Goal: Task Accomplishment & Management: Manage account settings

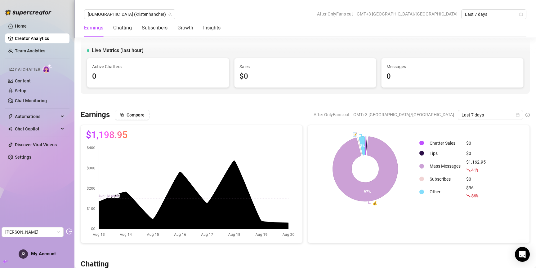
scroll to position [1116, 0]
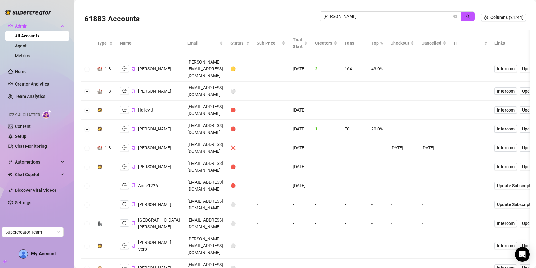
scroll to position [680, 0]
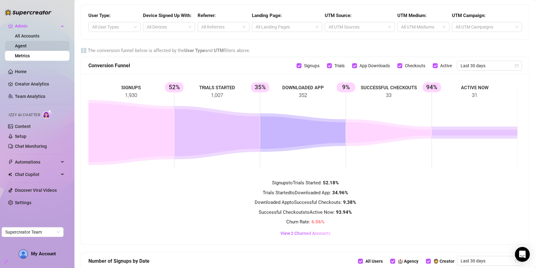
scroll to position [280, 0]
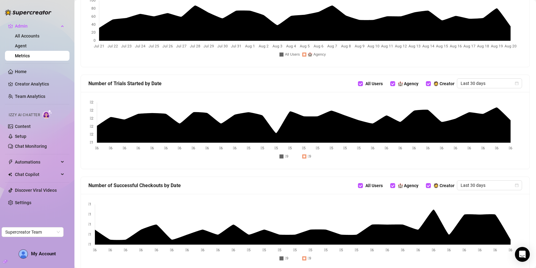
drag, startPoint x: 29, startPoint y: 46, endPoint x: 34, endPoint y: 2, distance: 45.0
click at [27, 46] on link "Agent" at bounding box center [21, 45] width 12 height 5
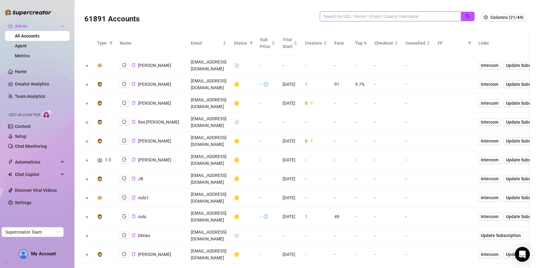
click at [401, 16] on input "search" at bounding box center [388, 16] width 129 height 7
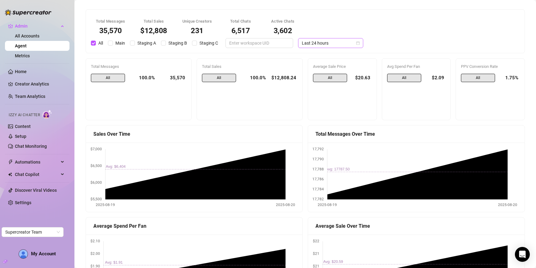
click at [313, 45] on span "Last 24 hours" at bounding box center [331, 42] width 58 height 9
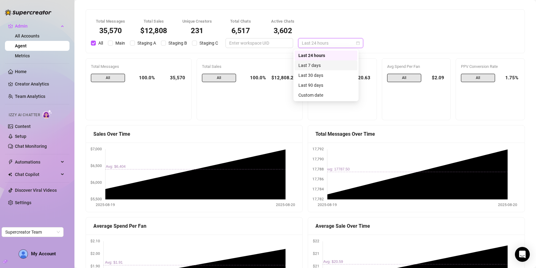
click at [313, 65] on div "Last 7 days" at bounding box center [326, 65] width 55 height 7
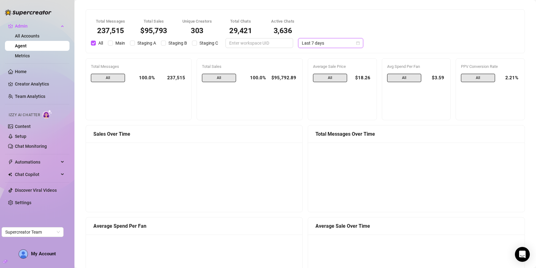
click at [330, 45] on span "Last 7 days" at bounding box center [331, 42] width 58 height 9
click at [391, 25] on div "Total Messages 237,515 Total Sales $95,793 Unique Creators 303 Total Chats 29,4…" at bounding box center [305, 32] width 436 height 34
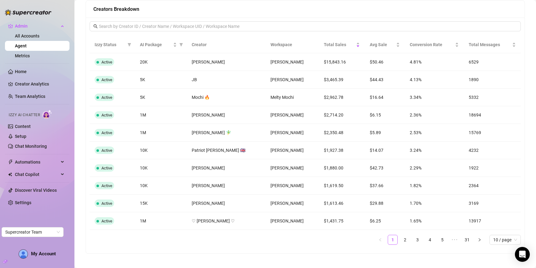
scroll to position [495, 0]
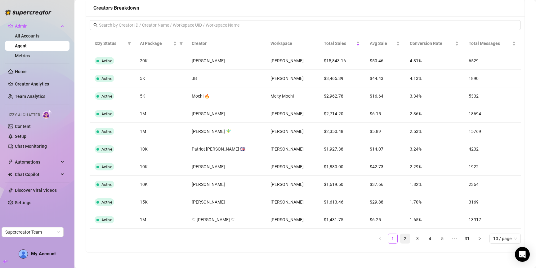
click at [402, 240] on link "2" at bounding box center [405, 238] width 9 height 9
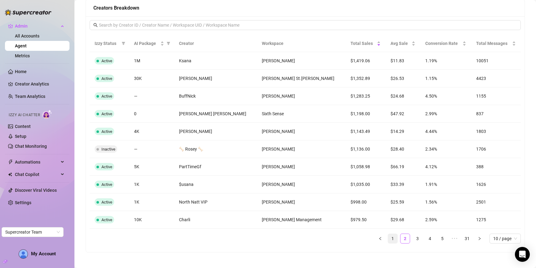
click at [390, 241] on link "1" at bounding box center [392, 238] width 9 height 9
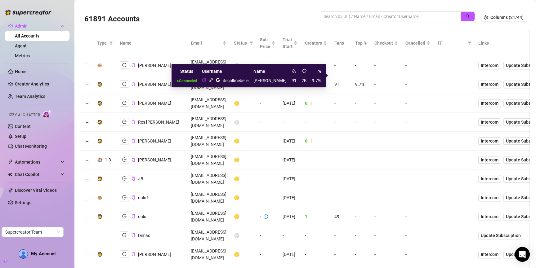
click at [213, 80] on icon "link" at bounding box center [211, 80] width 4 height 4
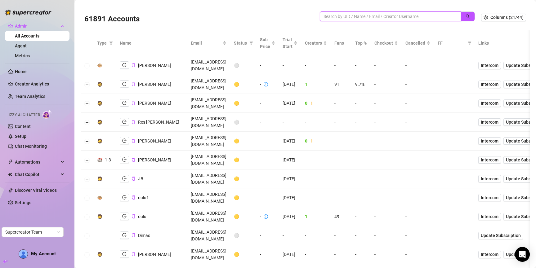
click at [383, 16] on input "search" at bounding box center [388, 16] width 129 height 7
paste input "bKCazfNz9qMaBQDpL7IppbNZzeq2"
click at [466, 18] on icon "search" at bounding box center [468, 16] width 4 height 4
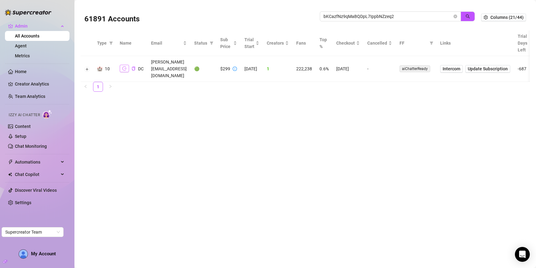
click at [124, 66] on icon "logout" at bounding box center [124, 68] width 4 height 4
click at [412, 16] on input "bKCazfNz9qMaBQDpL7IppbNZzeq2" at bounding box center [388, 16] width 129 height 7
paste input "2sfmk3mMzHOBJ5XZjc1qMseyWA4"
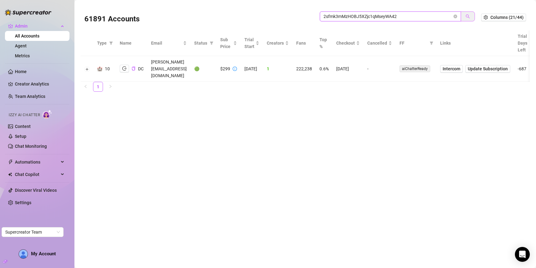
click at [469, 17] on icon "search" at bounding box center [468, 16] width 4 height 4
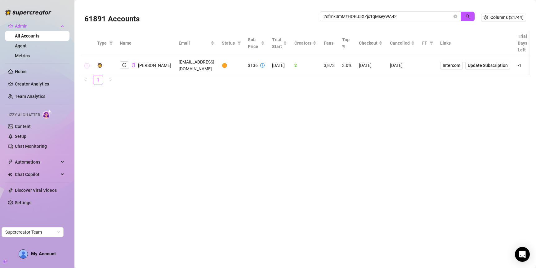
click at [87, 63] on button "Expand row" at bounding box center [87, 65] width 5 height 5
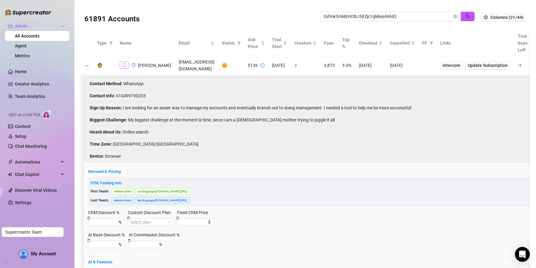
click at [123, 63] on icon "logout" at bounding box center [124, 65] width 4 height 4
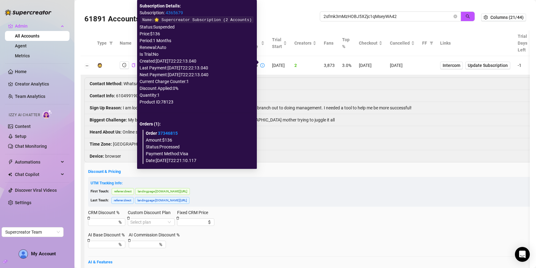
click at [172, 12] on link "4365679" at bounding box center [174, 12] width 17 height 5
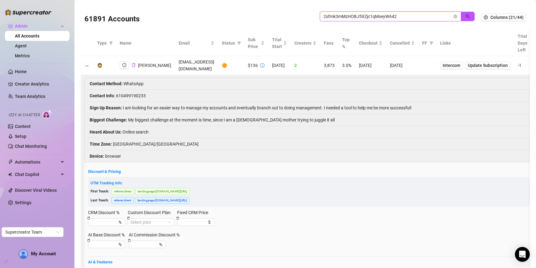
click at [404, 18] on input "2sfmk3mMzHOBJ5XZjc1qMseyWA42" at bounding box center [388, 16] width 129 height 7
paste input "iDhuTsaeZvZ1FFlf0kFtOiqthYe"
drag, startPoint x: 460, startPoint y: 15, endPoint x: 371, endPoint y: 45, distance: 93.9
click at [461, 15] on button "button" at bounding box center [468, 16] width 14 height 10
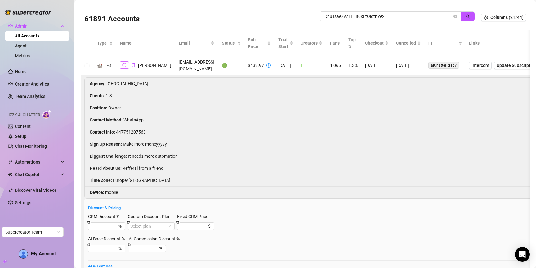
click at [124, 67] on icon "logout" at bounding box center [124, 65] width 4 height 4
click at [400, 13] on input "iDhuTsaeZvZ1FFlf0kFtOiqthYe2" at bounding box center [388, 16] width 129 height 7
paste input "Milky Sins"
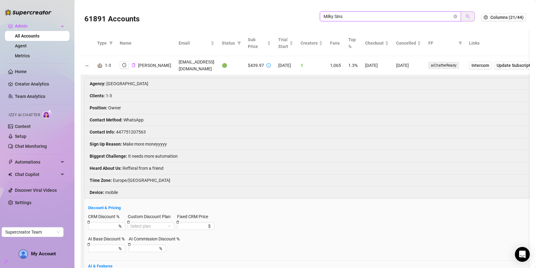
click at [466, 17] on icon "search" at bounding box center [468, 16] width 4 height 4
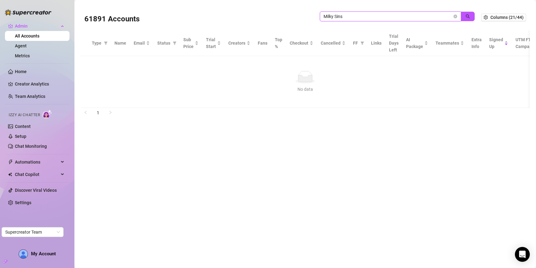
click at [340, 16] on input "Milky Sins" at bounding box center [388, 16] width 129 height 7
type input "Milky"
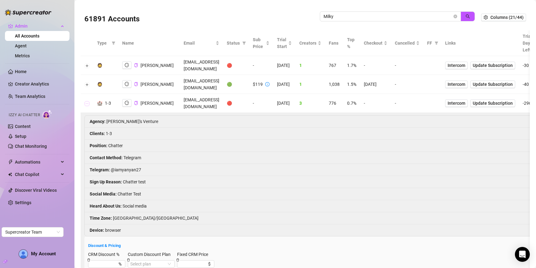
click at [88, 101] on button "Collapse row" at bounding box center [87, 103] width 5 height 5
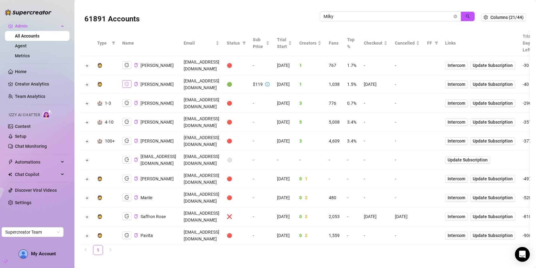
click at [128, 81] on button "button" at bounding box center [126, 83] width 9 height 7
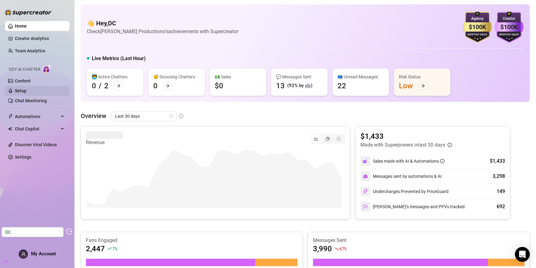
click at [26, 89] on link "Setup" at bounding box center [20, 90] width 11 height 5
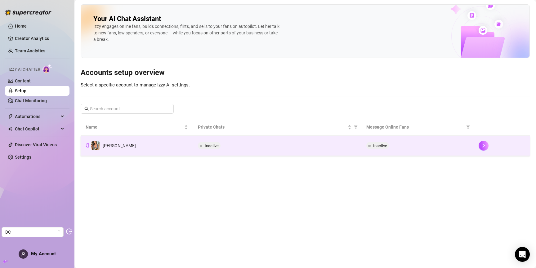
click at [255, 149] on div "Inactive" at bounding box center [277, 145] width 159 height 7
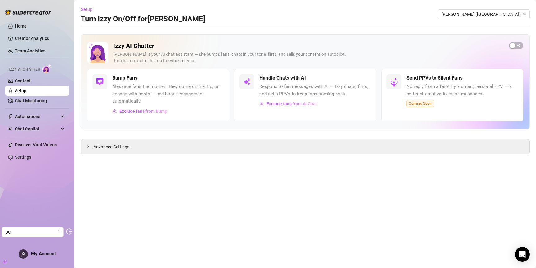
drag, startPoint x: 109, startPoint y: 146, endPoint x: 126, endPoint y: 136, distance: 20.1
click at [109, 146] on span "Advanced Settings" at bounding box center [111, 147] width 36 height 7
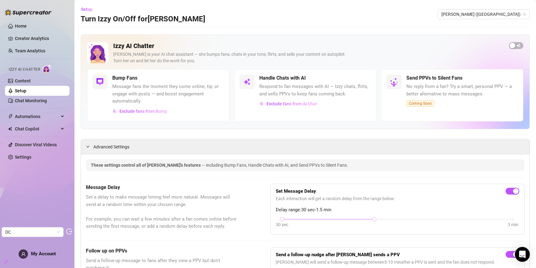
click at [26, 90] on link "Setup" at bounding box center [20, 90] width 11 height 5
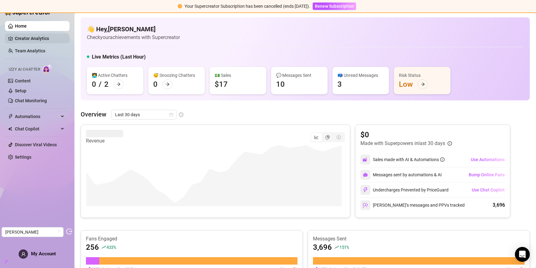
click at [38, 41] on link "Creator Analytics" at bounding box center [40, 39] width 50 height 10
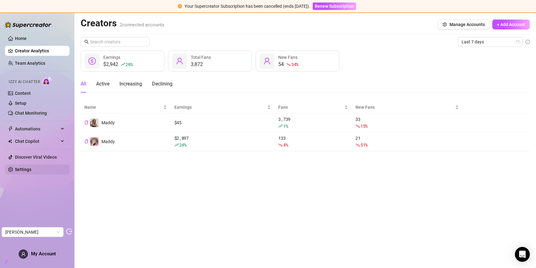
click at [25, 169] on link "Settings" at bounding box center [23, 169] width 16 height 5
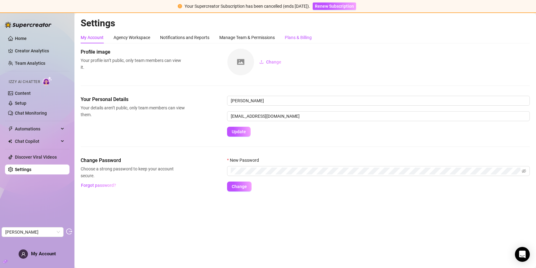
click at [305, 37] on div "Plans & Billing" at bounding box center [298, 37] width 27 height 7
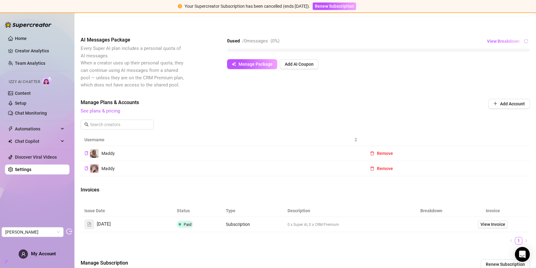
scroll to position [147, 0]
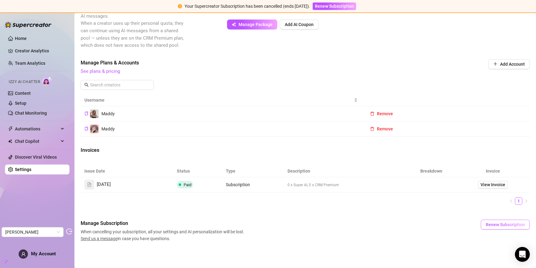
click at [487, 226] on span "Renew Subscription" at bounding box center [505, 225] width 39 height 5
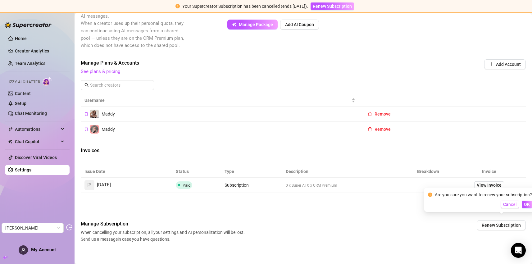
click at [514, 204] on span "Cancel" at bounding box center [510, 204] width 14 height 5
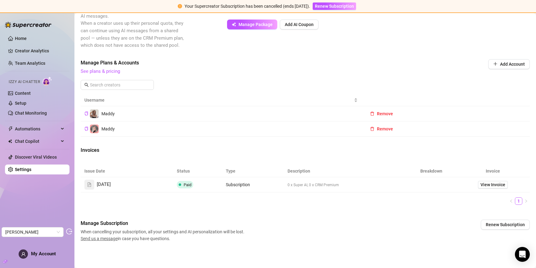
scroll to position [0, 0]
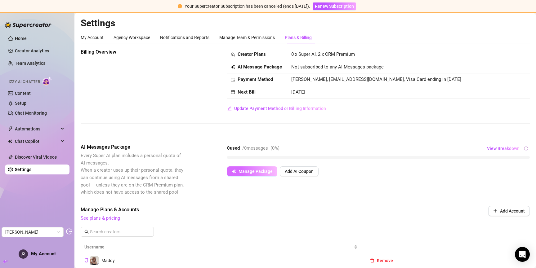
click at [257, 170] on span "Manage Package" at bounding box center [256, 171] width 34 height 5
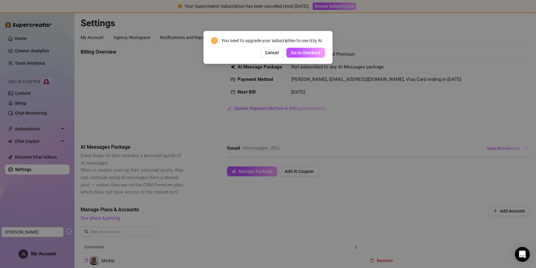
click at [270, 53] on span "Cancel" at bounding box center [272, 52] width 14 height 5
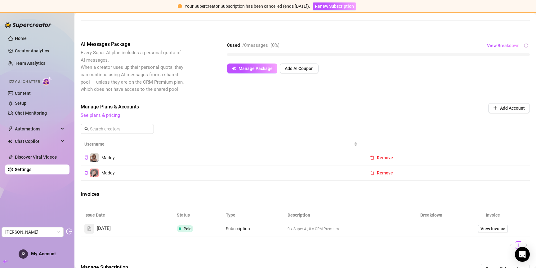
scroll to position [104, 0]
click at [92, 115] on link "See plans & pricing" at bounding box center [100, 115] width 39 height 6
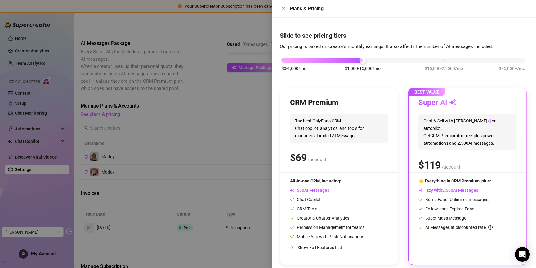
scroll to position [7, 0]
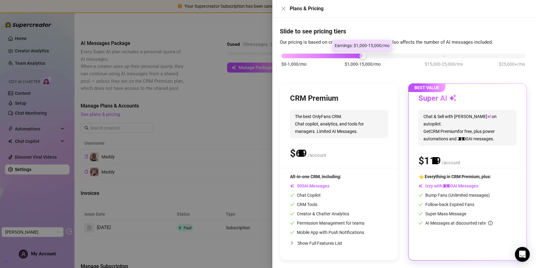
drag, startPoint x: 373, startPoint y: 56, endPoint x: 390, endPoint y: 91, distance: 38.6
click at [374, 60] on div "$0-1,000/mo $1,000-15,000/mo $15,000-25,000/mo $25,000+/mo" at bounding box center [403, 63] width 247 height 35
click at [455, 153] on div "$ /account" at bounding box center [468, 161] width 98 height 16
click at [285, 7] on icon "close" at bounding box center [283, 8] width 5 height 5
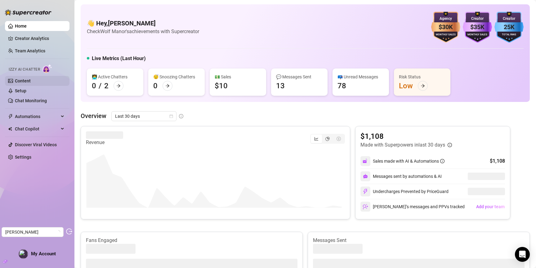
click at [31, 81] on link "Content" at bounding box center [23, 81] width 16 height 5
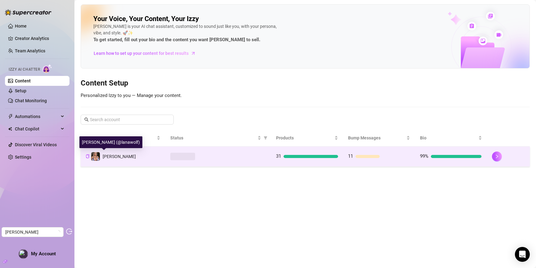
click at [107, 159] on span "Lana Wolf" at bounding box center [119, 156] width 33 height 5
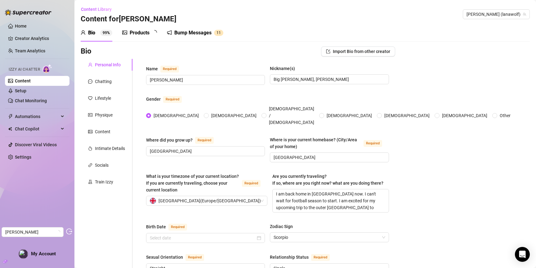
type input "October 28th, 1996"
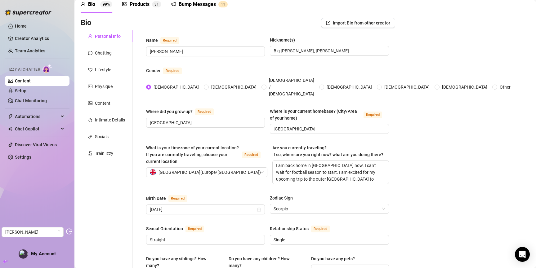
scroll to position [30, 0]
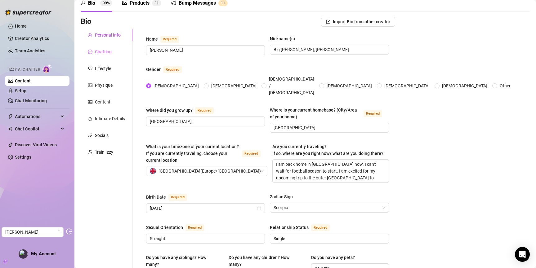
click at [107, 48] on div "Chatting" at bounding box center [107, 52] width 52 height 12
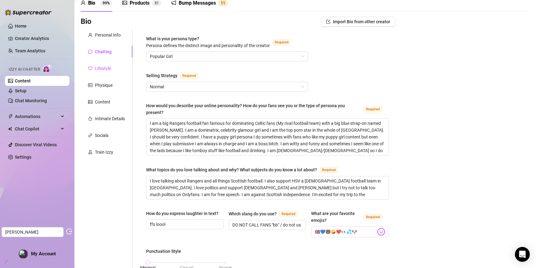
drag, startPoint x: 104, startPoint y: 65, endPoint x: 110, endPoint y: 63, distance: 5.9
click at [104, 65] on div "Lifestyle" at bounding box center [103, 68] width 16 height 7
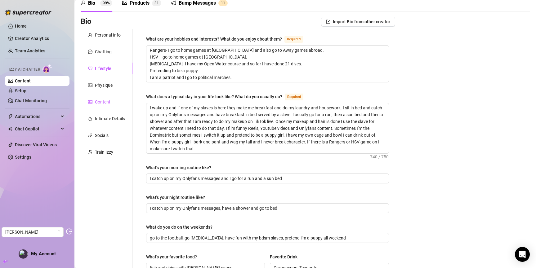
drag, startPoint x: 107, startPoint y: 100, endPoint x: 112, endPoint y: 99, distance: 4.9
click at [107, 100] on div "Content" at bounding box center [103, 102] width 16 height 7
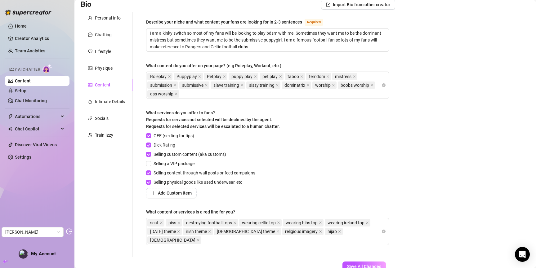
scroll to position [51, 0]
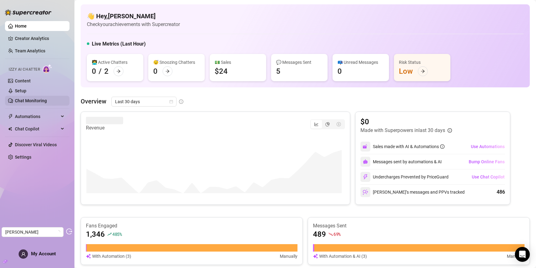
click at [27, 102] on link "Chat Monitoring" at bounding box center [31, 100] width 32 height 5
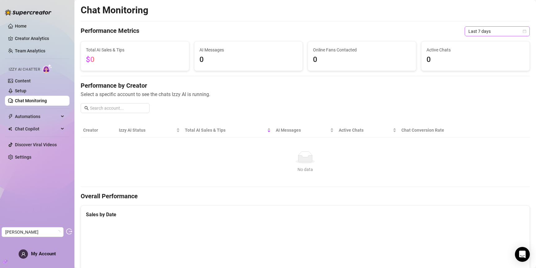
click at [495, 32] on span "Last 7 days" at bounding box center [498, 31] width 58 height 9
click at [484, 73] on div "Last 90 days" at bounding box center [492, 73] width 55 height 7
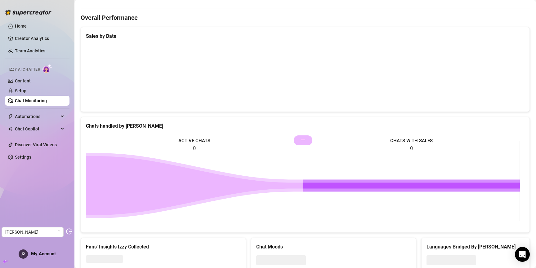
scroll to position [69, 0]
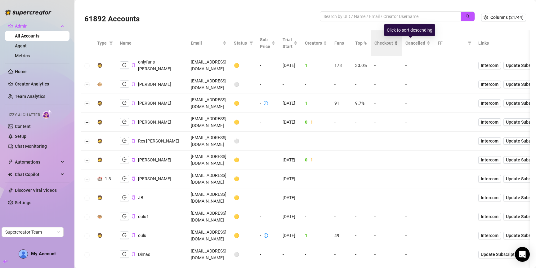
click at [393, 45] on span "Checkout" at bounding box center [384, 43] width 19 height 7
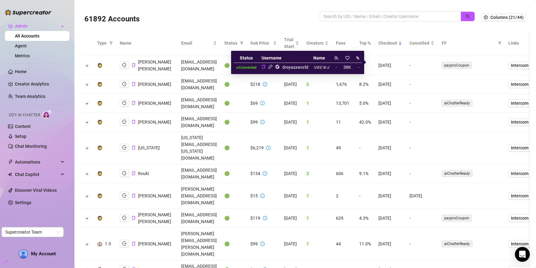
click at [271, 68] on icon "link" at bounding box center [270, 67] width 5 height 5
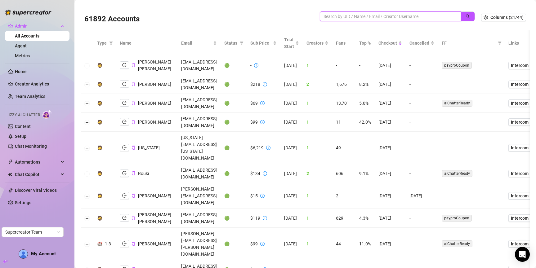
drag, startPoint x: 400, startPoint y: 14, endPoint x: 450, endPoint y: 14, distance: 49.7
click at [400, 14] on input "search" at bounding box center [388, 16] width 129 height 7
paste input "itscallmebelle"
drag, startPoint x: 464, startPoint y: 15, endPoint x: 446, endPoint y: 16, distance: 18.7
click at [466, 15] on icon "search" at bounding box center [468, 16] width 4 height 4
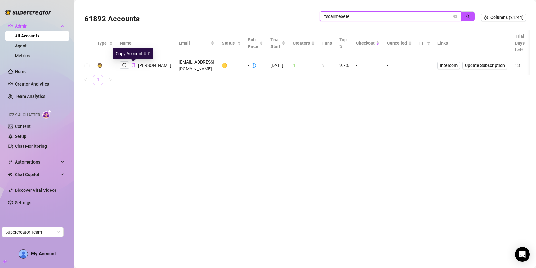
type input "itscallmebelle"
click at [133, 66] on icon "copy" at bounding box center [134, 65] width 4 height 4
click at [456, 15] on icon "close-circle" at bounding box center [456, 17] width 4 height 4
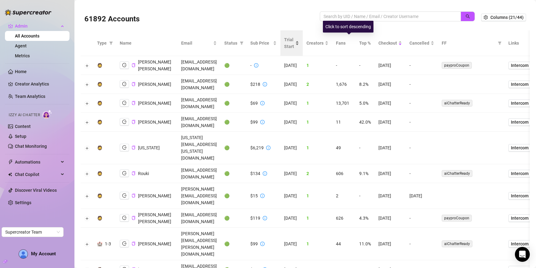
click at [294, 43] on span "Trial Start" at bounding box center [289, 43] width 10 height 14
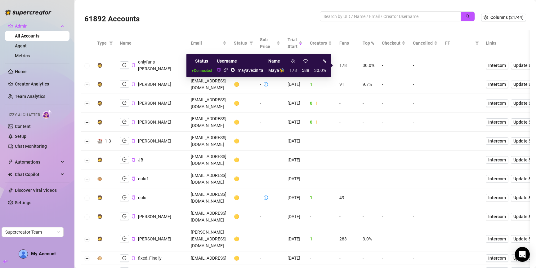
click at [228, 70] on icon "link" at bounding box center [225, 70] width 5 height 5
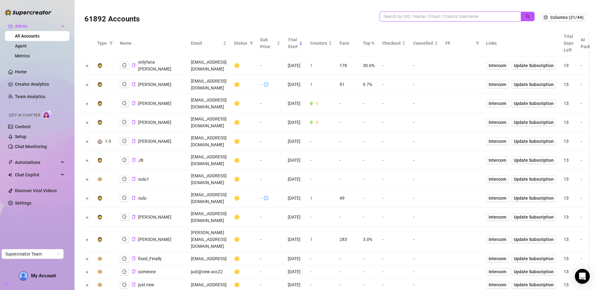
click at [444, 17] on input "search" at bounding box center [447, 16] width 129 height 7
type input "marko"
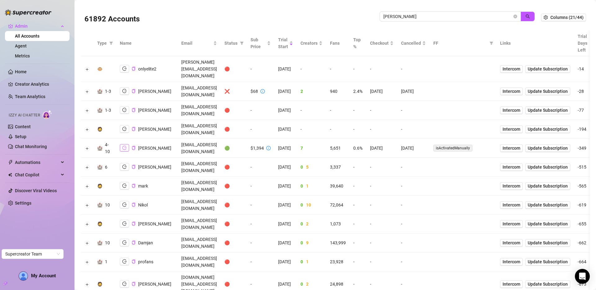
click at [123, 146] on icon "logout" at bounding box center [124, 148] width 4 height 4
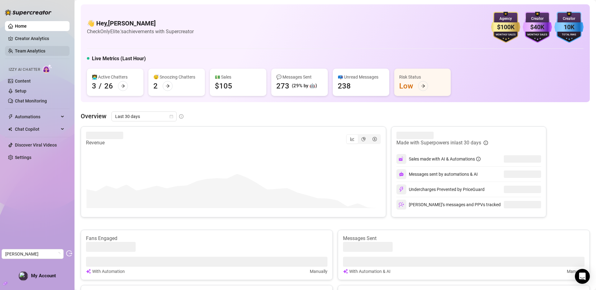
click at [19, 48] on link "Team Analytics" at bounding box center [30, 50] width 30 height 5
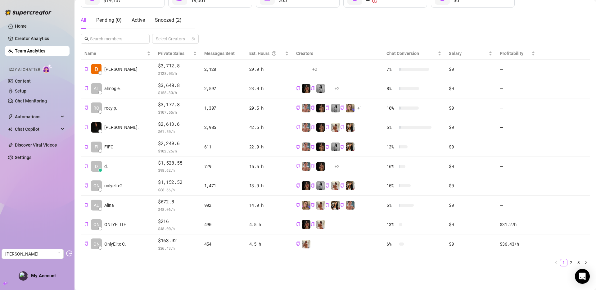
scroll to position [101, 0]
click at [568, 262] on link "2" at bounding box center [571, 262] width 7 height 7
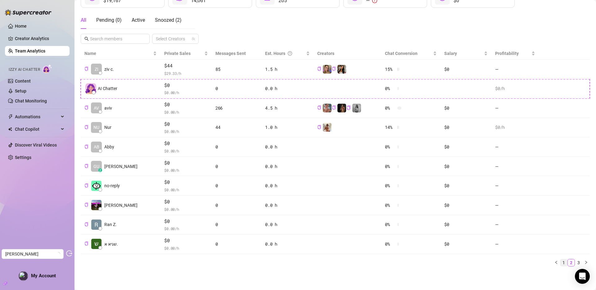
click at [560, 262] on link "1" at bounding box center [563, 262] width 7 height 7
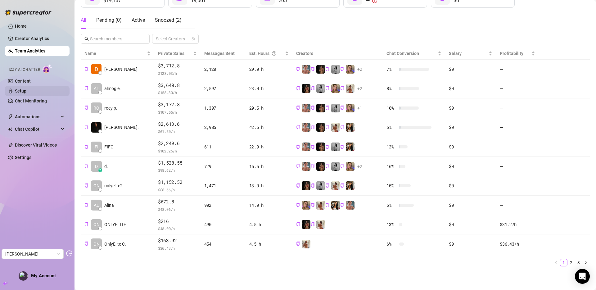
click at [26, 92] on link "Setup" at bounding box center [20, 90] width 11 height 5
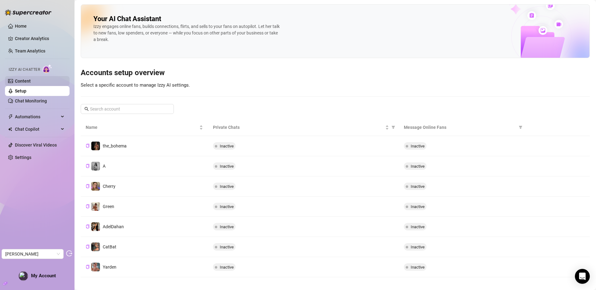
click at [31, 80] on link "Content" at bounding box center [23, 81] width 16 height 5
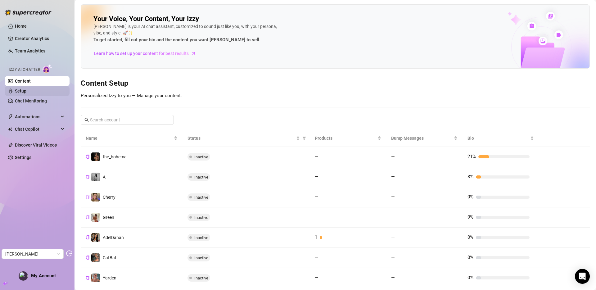
click at [26, 93] on link "Setup" at bounding box center [20, 90] width 11 height 5
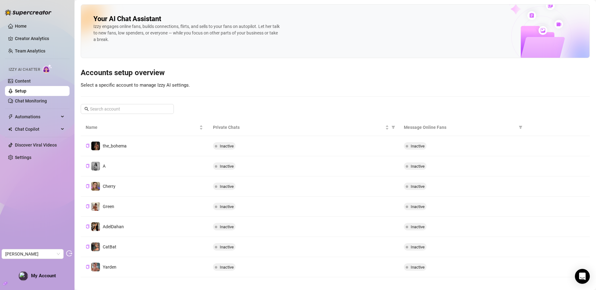
click at [250, 152] on td "Inactive" at bounding box center [303, 146] width 191 height 20
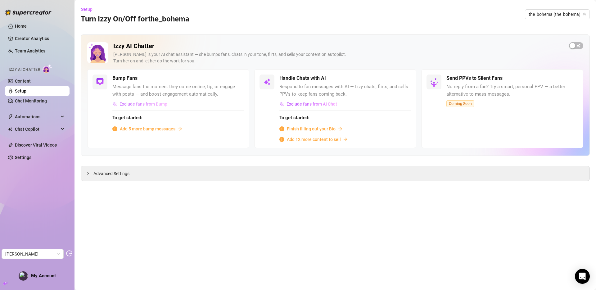
click at [154, 104] on span "Exclude fans from Bump" at bounding box center [143, 103] width 48 height 5
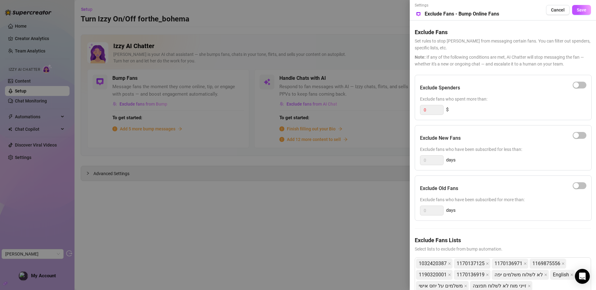
drag, startPoint x: 164, startPoint y: 165, endPoint x: 153, endPoint y: 158, distance: 13.2
click at [164, 165] on div at bounding box center [298, 145] width 596 height 290
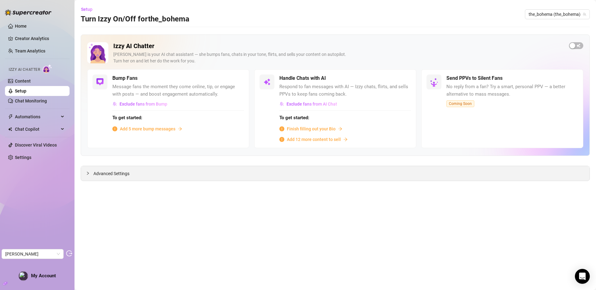
click at [120, 174] on span "Advanced Settings" at bounding box center [111, 173] width 36 height 7
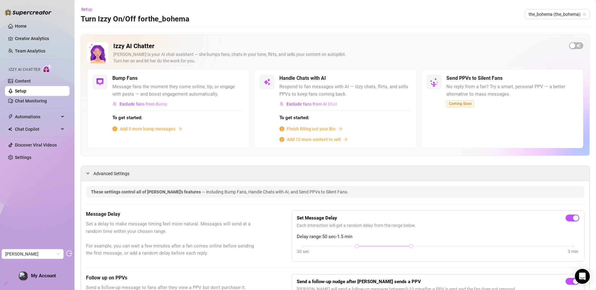
click at [25, 93] on link "Setup" at bounding box center [20, 90] width 11 height 5
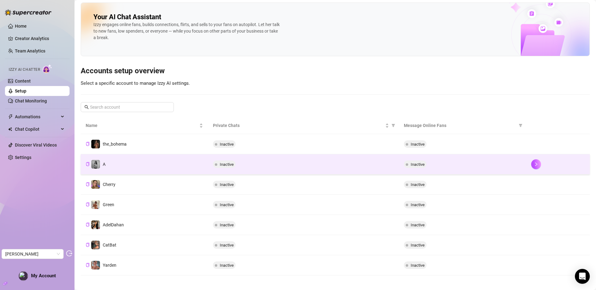
scroll to position [6, 0]
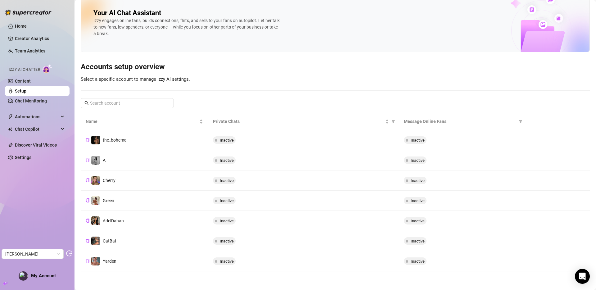
click at [248, 86] on div "Your AI Chat Assistant Izzy engages online fans, builds connections, flirts, an…" at bounding box center [335, 134] width 509 height 273
click at [31, 79] on link "Content" at bounding box center [23, 81] width 16 height 5
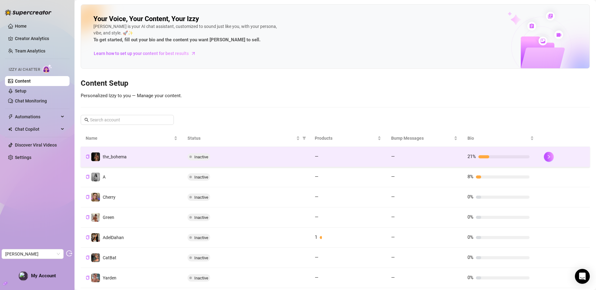
click at [306, 158] on td "Inactive" at bounding box center [245, 157] width 127 height 20
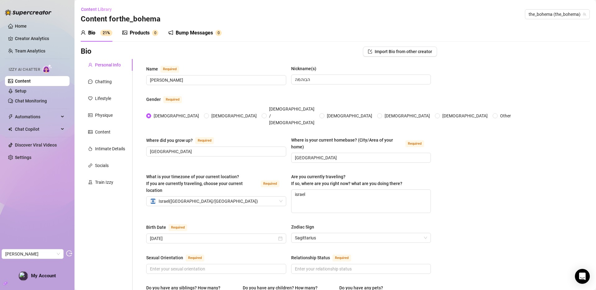
click at [138, 35] on div "Products" at bounding box center [140, 32] width 20 height 7
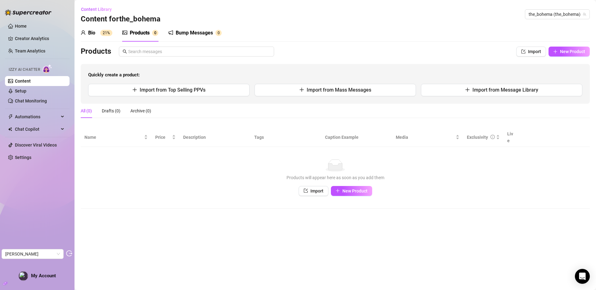
click at [202, 34] on div "Bump Messages" at bounding box center [194, 32] width 37 height 7
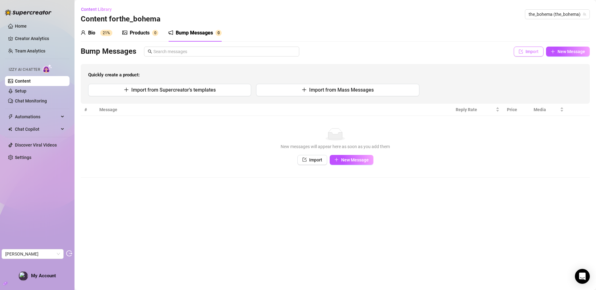
click at [527, 50] on span "Import" at bounding box center [531, 51] width 13 height 5
type textarea "Type your message here..."
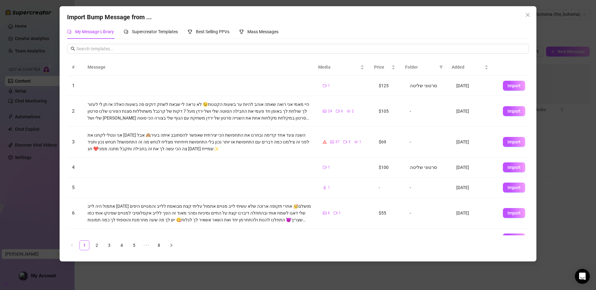
click at [528, 16] on icon "close" at bounding box center [527, 14] width 5 height 5
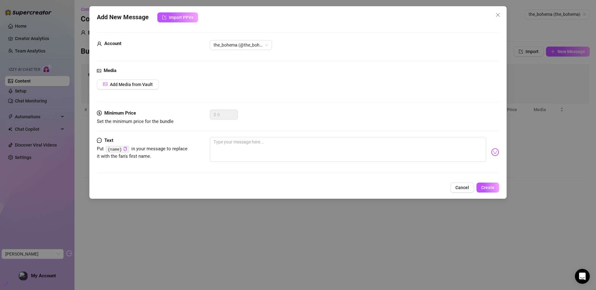
drag, startPoint x: 462, startPoint y: 189, endPoint x: 549, endPoint y: 60, distance: 155.6
click at [462, 187] on span "Cancel" at bounding box center [462, 187] width 14 height 5
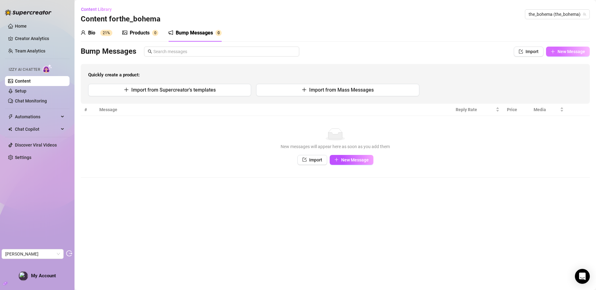
click at [557, 52] on button "New Message" at bounding box center [568, 52] width 44 height 10
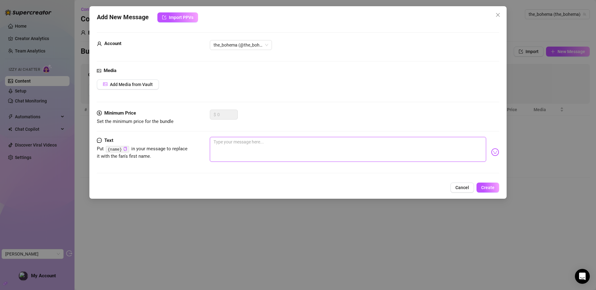
click at [239, 151] on textarea at bounding box center [348, 149] width 276 height 25
click at [462, 186] on span "Cancel" at bounding box center [462, 187] width 14 height 5
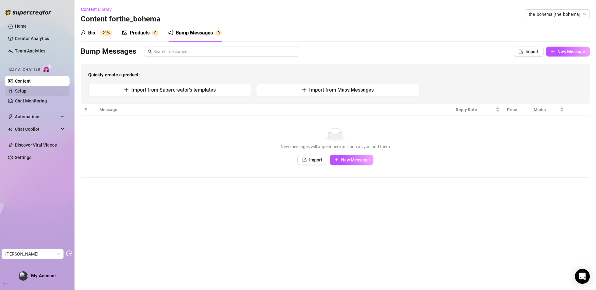
click at [23, 91] on link "Setup" at bounding box center [20, 90] width 11 height 5
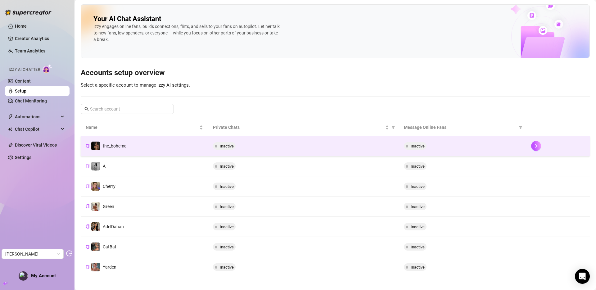
click at [160, 148] on td "the_bohema" at bounding box center [144, 146] width 127 height 20
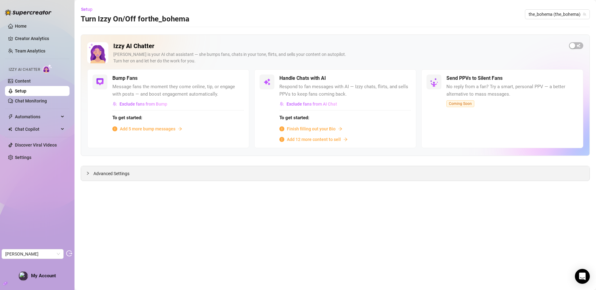
click at [115, 169] on div "Advanced Settings" at bounding box center [335, 173] width 508 height 15
click at [116, 174] on span "Advanced Settings" at bounding box center [111, 173] width 36 height 7
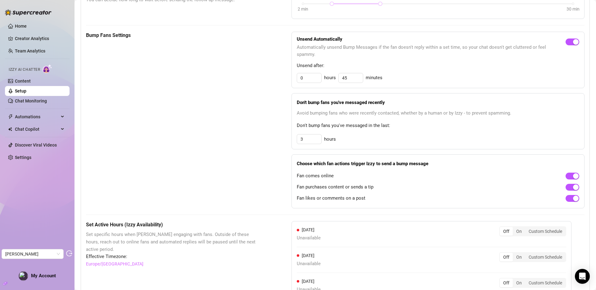
scroll to position [295, 0]
click at [310, 82] on input "3" at bounding box center [309, 77] width 24 height 9
click at [310, 140] on input "3" at bounding box center [309, 138] width 24 height 9
type input "3"
click at [338, 142] on div "3 hours" at bounding box center [438, 139] width 282 height 10
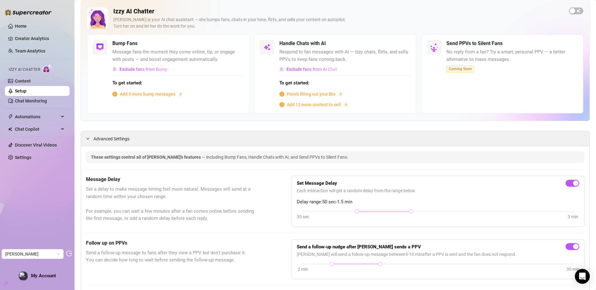
scroll to position [0, 0]
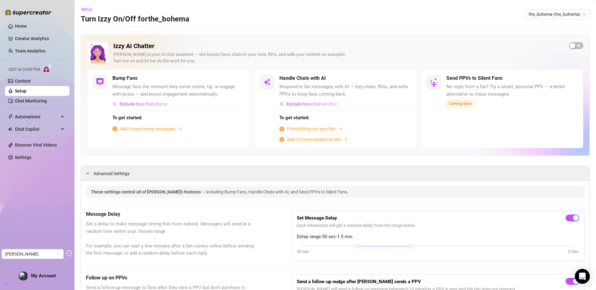
click at [22, 91] on link "Setup" at bounding box center [20, 90] width 11 height 5
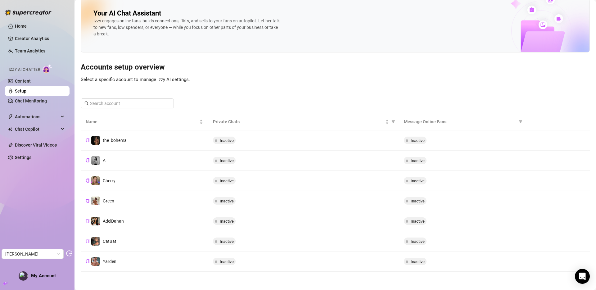
scroll to position [6, 0]
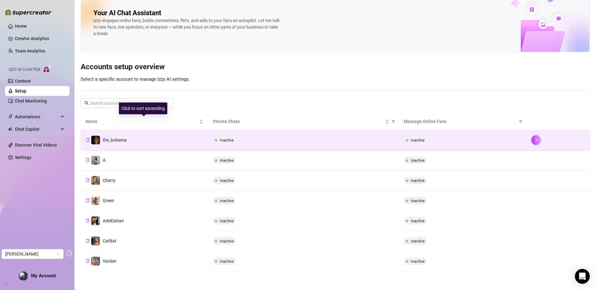
click at [129, 139] on td "the_bohema" at bounding box center [144, 140] width 127 height 20
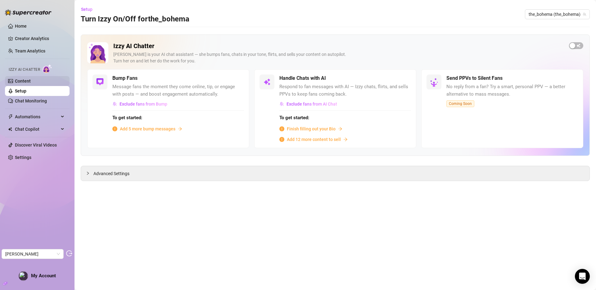
click at [22, 79] on link "Content" at bounding box center [23, 81] width 16 height 5
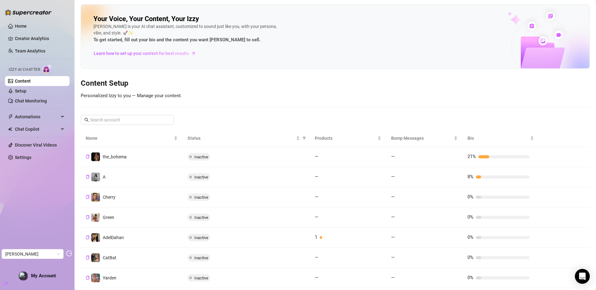
click at [232, 106] on div "Your Voice, Your Content, Your Izzy Izzy is your AI chat assistant, customized …" at bounding box center [335, 146] width 509 height 284
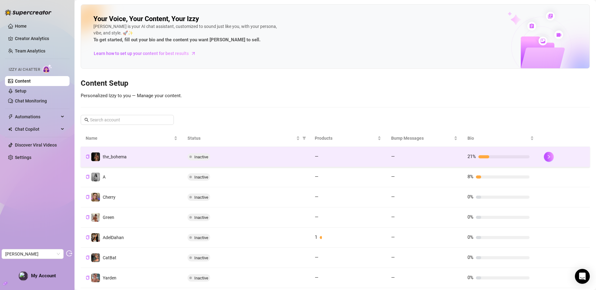
click at [142, 156] on td "the_bohema" at bounding box center [132, 157] width 102 height 20
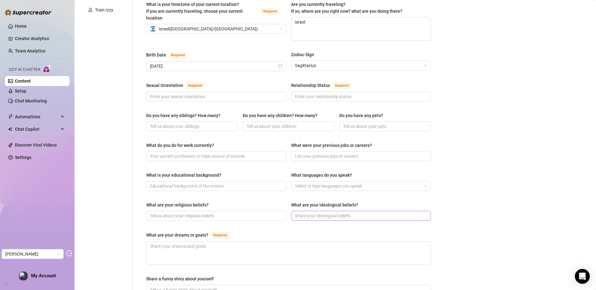
scroll to position [194, 0]
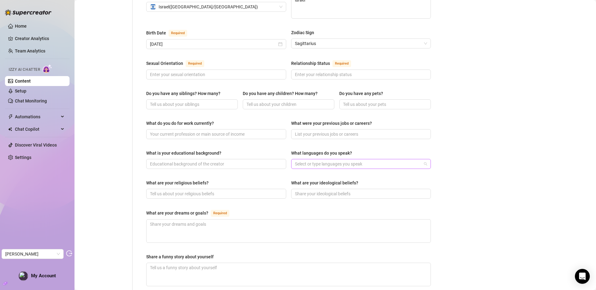
click at [375, 160] on div at bounding box center [357, 164] width 131 height 9
type input "עברית"
click at [356, 164] on div "עברית" at bounding box center [359, 165] width 128 height 7
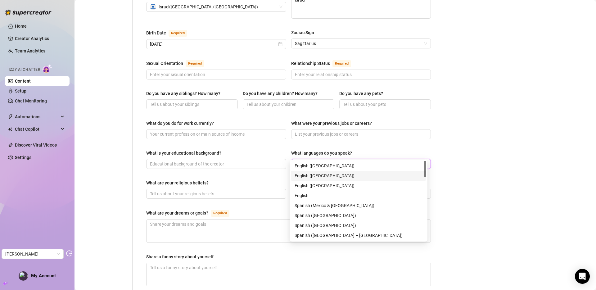
click at [452, 176] on div "Bio Import Bio from other creator Personal Info Chatting Lifestyle Physique Con…" at bounding box center [335, 136] width 509 height 568
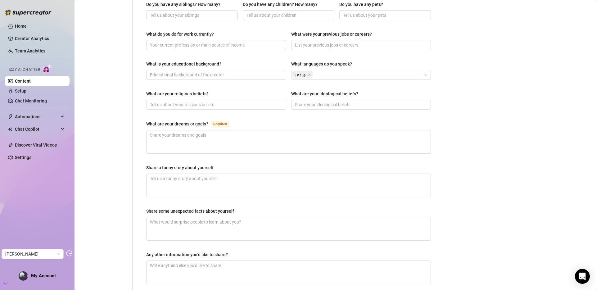
scroll to position [0, 0]
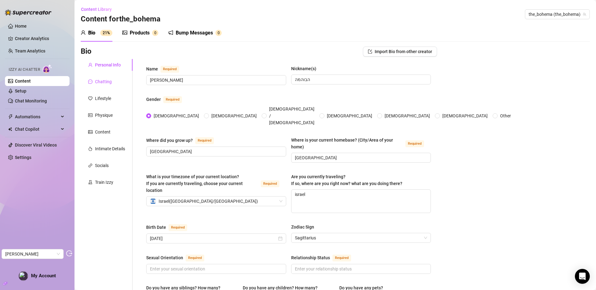
click at [101, 79] on div "Chatting" at bounding box center [103, 81] width 17 height 7
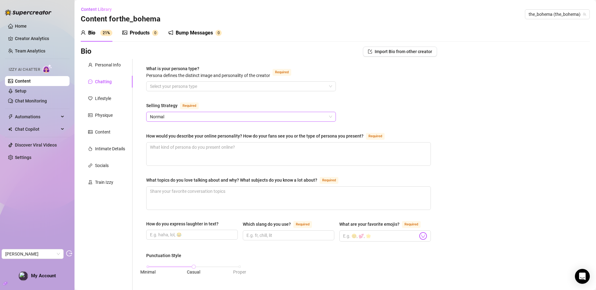
click at [176, 115] on span "Normal" at bounding box center [241, 116] width 182 height 9
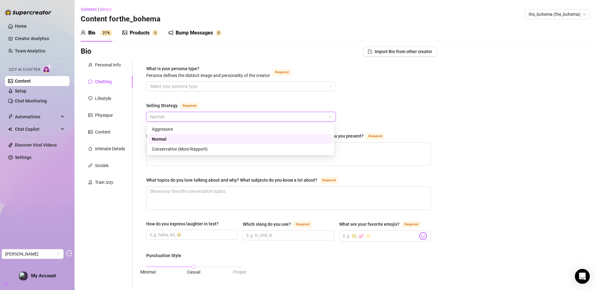
click at [176, 116] on span "Normal" at bounding box center [241, 116] width 182 height 9
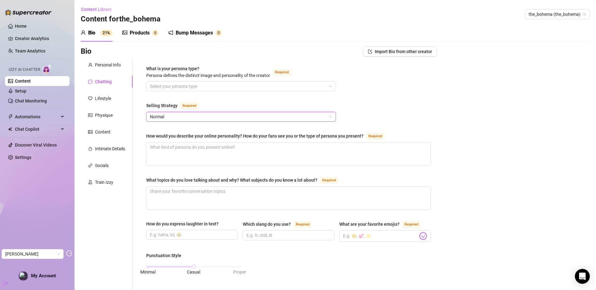
click at [136, 32] on div "Products" at bounding box center [140, 32] width 20 height 7
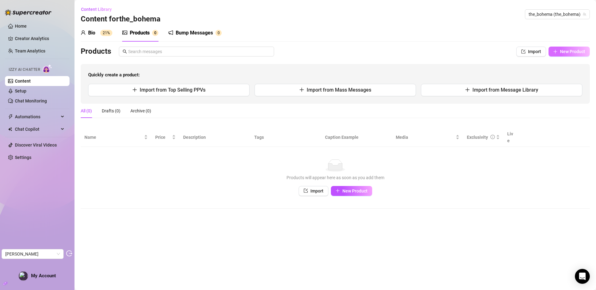
click at [560, 52] on span "New Product" at bounding box center [572, 51] width 25 height 5
type textarea "Type your message here..."
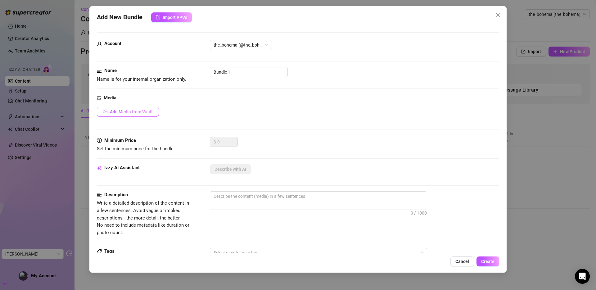
click at [124, 112] on span "Add Media from Vault" at bounding box center [131, 111] width 43 height 5
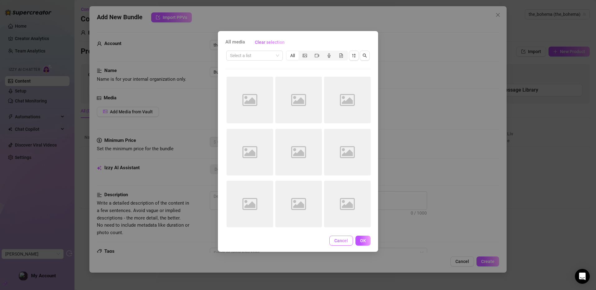
click at [338, 240] on span "Cancel" at bounding box center [341, 240] width 14 height 5
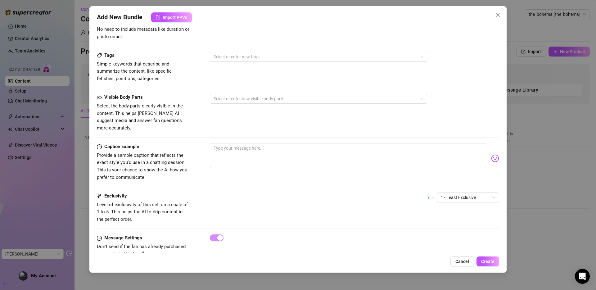
scroll to position [205, 0]
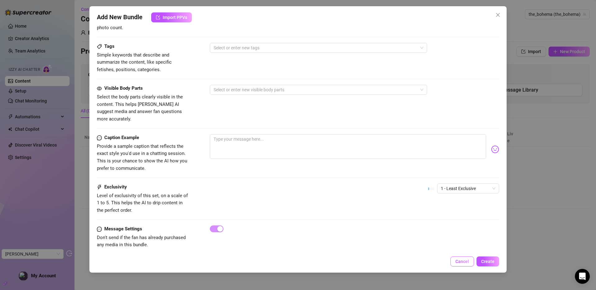
click at [466, 261] on span "Cancel" at bounding box center [462, 261] width 14 height 5
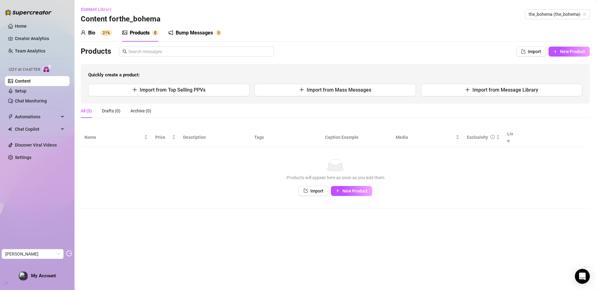
click at [99, 35] on div "Bio 21%" at bounding box center [97, 32] width 32 height 7
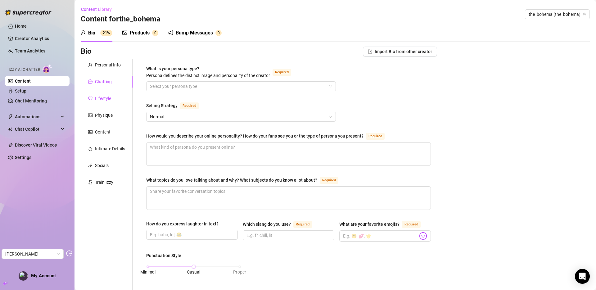
click at [108, 97] on div "Lifestyle" at bounding box center [103, 98] width 16 height 7
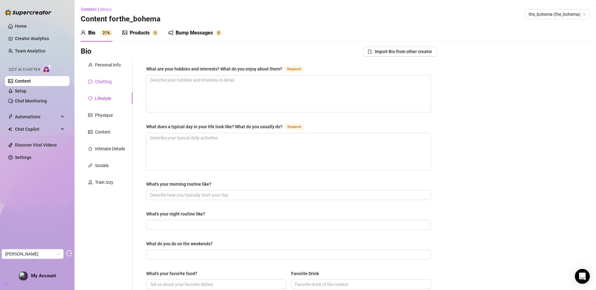
click at [105, 83] on div "Chatting" at bounding box center [103, 81] width 17 height 7
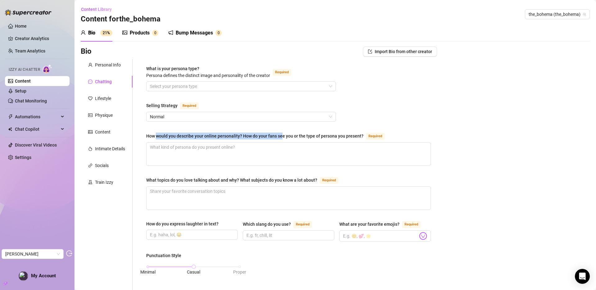
drag, startPoint x: 156, startPoint y: 137, endPoint x: 282, endPoint y: 137, distance: 125.4
click at [282, 137] on div "How would you describe your online personality? How do your fans see you or the…" at bounding box center [254, 136] width 217 height 7
click at [236, 135] on div "How would you describe your online personality? How do your fans see you or the…" at bounding box center [254, 136] width 217 height 7
click at [236, 142] on textarea "How would you describe your online personality? How do your fans see you or the…" at bounding box center [288, 153] width 284 height 23
click at [236, 135] on div "How would you describe your online personality? How do your fans see you or the…" at bounding box center [254, 136] width 217 height 7
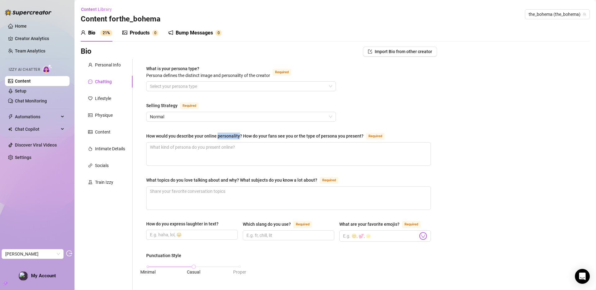
click at [236, 142] on textarea "How would you describe your online personality? How do your fans see you or the…" at bounding box center [288, 153] width 284 height 23
click at [104, 129] on div "Content" at bounding box center [103, 131] width 16 height 7
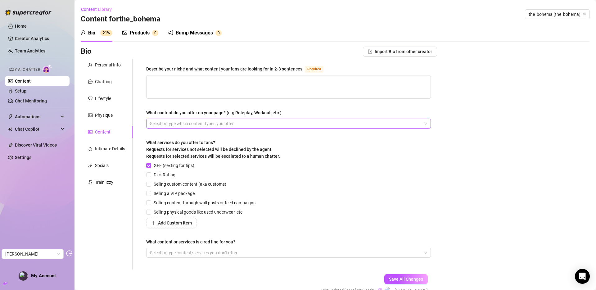
click at [173, 124] on div at bounding box center [285, 123] width 276 height 9
click at [274, 205] on div "GFE (sexting for tips) Dick Rating Selling custom content (aka customs) Selling…" at bounding box center [288, 195] width 285 height 66
click at [258, 255] on div at bounding box center [285, 252] width 276 height 9
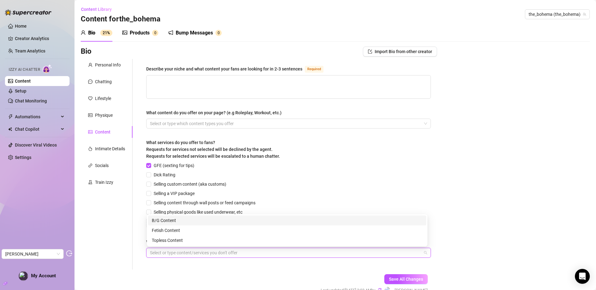
click at [182, 219] on div "B/G Content" at bounding box center [287, 220] width 271 height 7
type input "ש"
type input "שמשך"
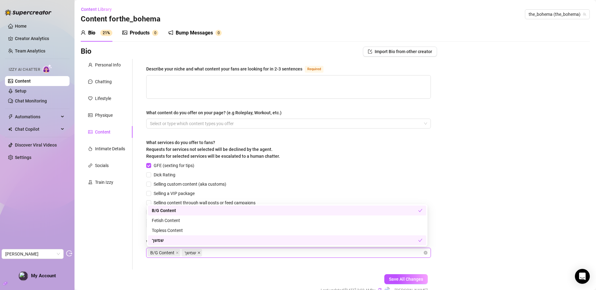
click at [200, 251] on icon "close" at bounding box center [199, 252] width 2 height 2
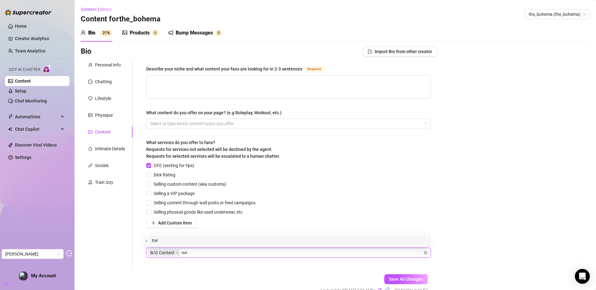
type input "ש"
type input "anal"
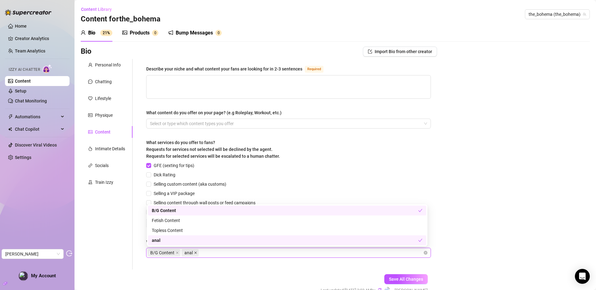
click at [197, 252] on icon "close" at bounding box center [195, 252] width 3 height 3
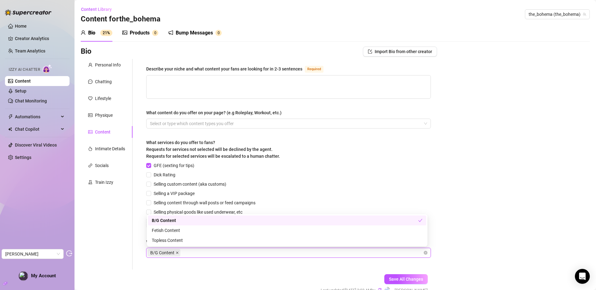
click at [177, 252] on icon "close" at bounding box center [177, 252] width 2 height 2
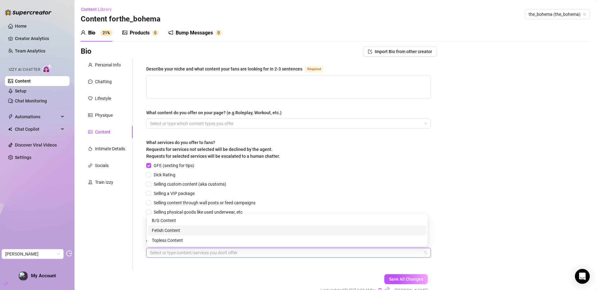
click at [458, 130] on div "Bio Import Bio from other creator Personal Info Chatting Lifestyle Physique Con…" at bounding box center [335, 176] width 509 height 259
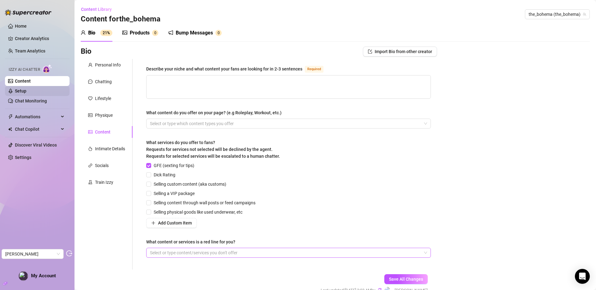
click at [24, 88] on link "Setup" at bounding box center [20, 90] width 11 height 5
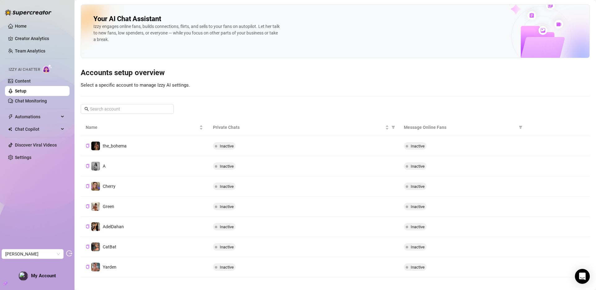
click at [243, 169] on div "Inactive" at bounding box center [303, 165] width 181 height 7
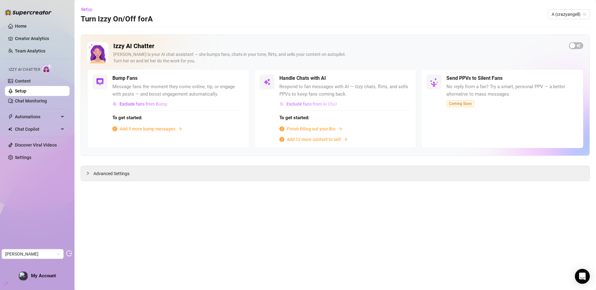
click at [321, 106] on span "Exclude fans from AI Chat" at bounding box center [311, 103] width 51 height 5
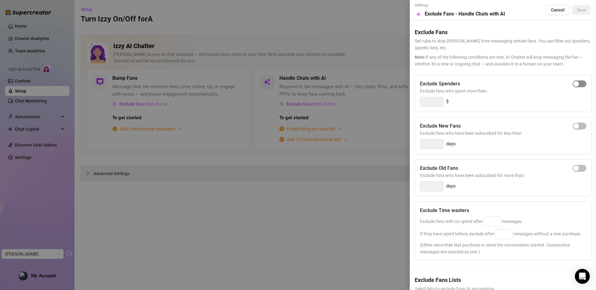
click at [578, 84] on span "button" at bounding box center [580, 83] width 14 height 7
click at [430, 104] on input "300" at bounding box center [431, 101] width 23 height 9
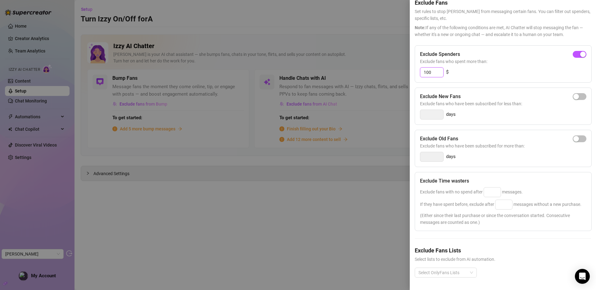
scroll to position [41, 0]
click at [430, 68] on input "100" at bounding box center [431, 72] width 23 height 9
type input "10"
click at [231, 139] on div at bounding box center [298, 145] width 596 height 290
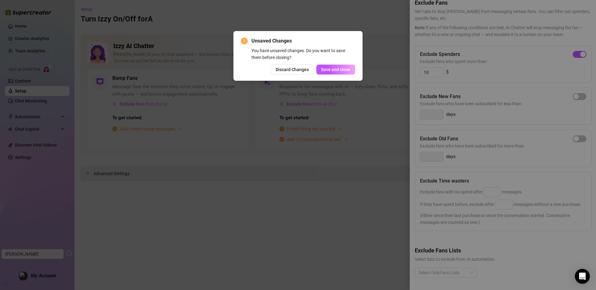
click at [293, 69] on span "Discard Changes" at bounding box center [292, 69] width 33 height 5
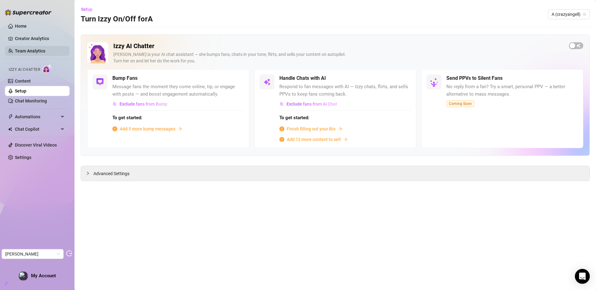
click at [42, 48] on link "Team Analytics" at bounding box center [30, 50] width 30 height 5
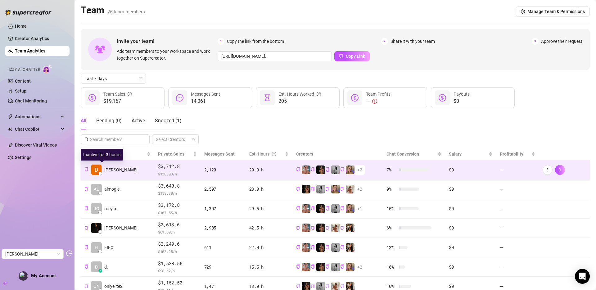
click at [114, 169] on span "Dana R." at bounding box center [120, 169] width 33 height 7
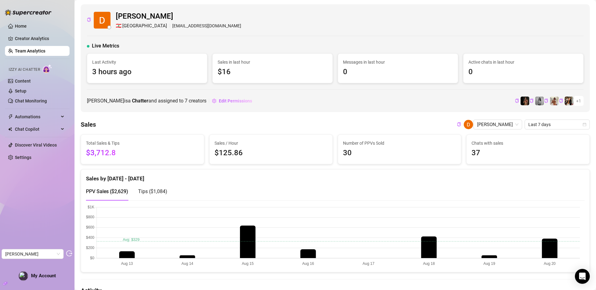
click at [38, 49] on link "Team Analytics" at bounding box center [30, 50] width 30 height 5
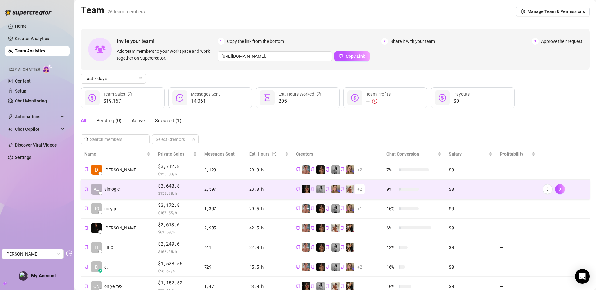
scroll to position [43, 0]
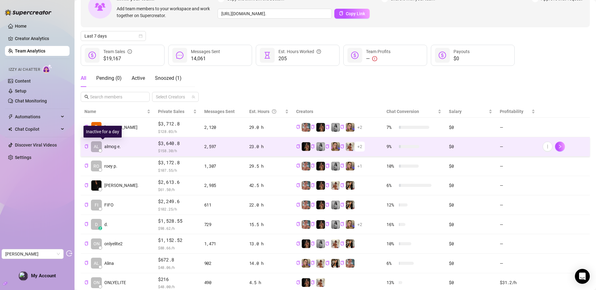
click at [111, 148] on span "almog e." at bounding box center [112, 146] width 16 height 7
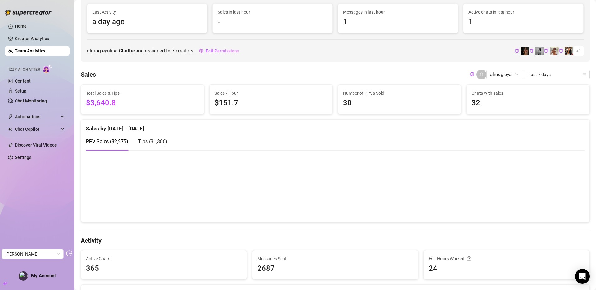
scroll to position [51, 0]
click at [31, 51] on link "Team Analytics" at bounding box center [30, 50] width 30 height 5
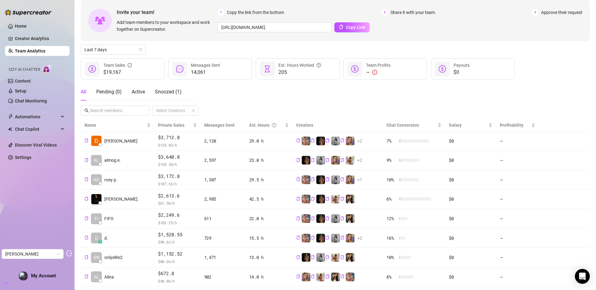
scroll to position [7, 0]
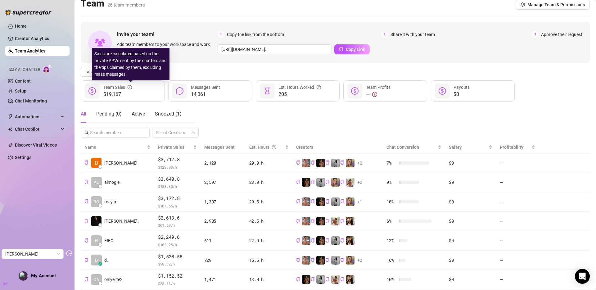
click at [110, 70] on div "Sales are calculated based on the private PPVs sent by the chatters and the tip…" at bounding box center [131, 64] width 78 height 32
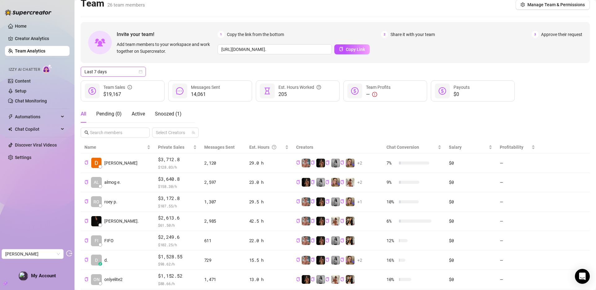
click at [89, 71] on span "Last 7 days" at bounding box center [113, 71] width 58 height 9
click at [107, 105] on div "Last 30 days" at bounding box center [113, 104] width 55 height 7
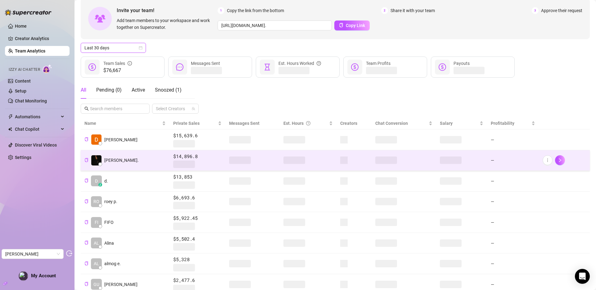
scroll to position [41, 0]
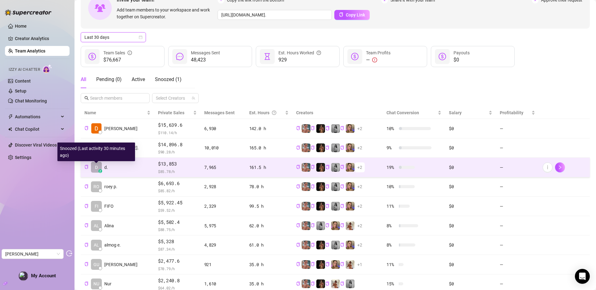
click at [107, 169] on span "d." at bounding box center [106, 167] width 4 height 7
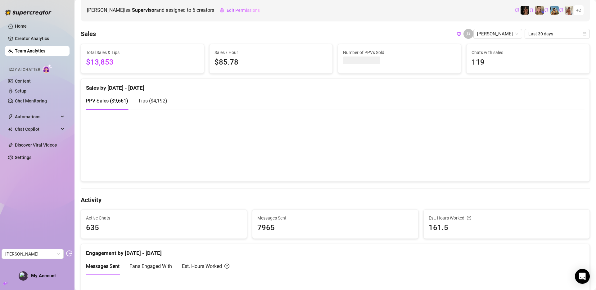
scroll to position [93, 0]
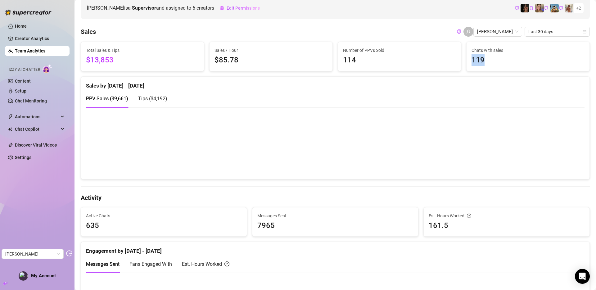
click at [485, 60] on span "119" at bounding box center [527, 60] width 113 height 12
click at [475, 63] on span "119" at bounding box center [527, 60] width 113 height 12
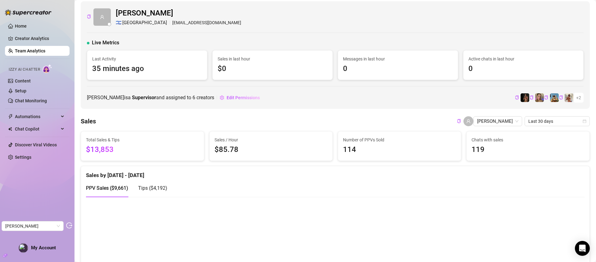
scroll to position [0, 0]
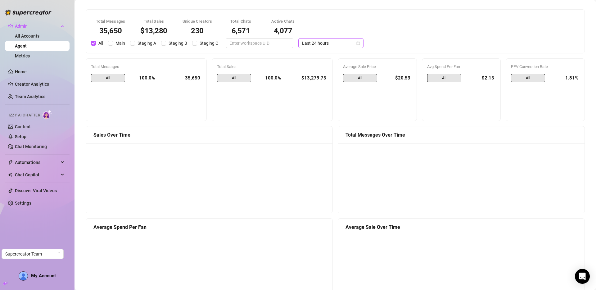
click at [329, 42] on span "Last 24 hours" at bounding box center [331, 42] width 58 height 9
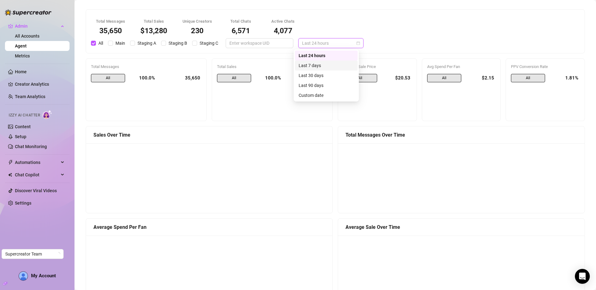
click at [332, 65] on div "Last 7 days" at bounding box center [326, 65] width 55 height 7
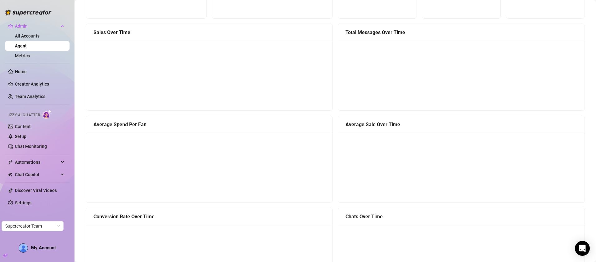
scroll to position [102, 0]
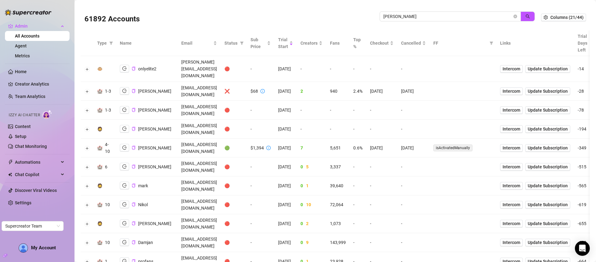
click at [462, 17] on input "marko" at bounding box center [447, 16] width 129 height 7
click at [525, 17] on icon "search" at bounding box center [527, 16] width 4 height 4
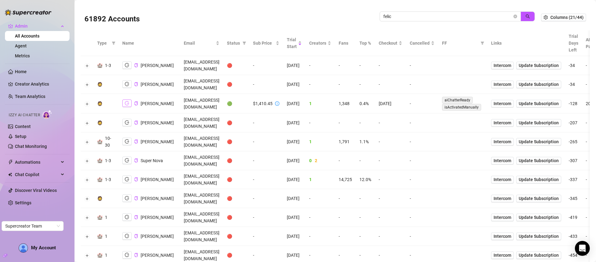
click at [127, 101] on icon "logout" at bounding box center [127, 103] width 4 height 4
click at [458, 15] on input "felic" at bounding box center [447, 16] width 129 height 7
type input "ryan b"
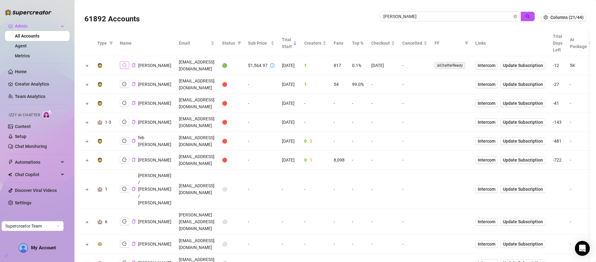
click at [124, 67] on icon "logout" at bounding box center [124, 65] width 4 height 4
click at [513, 16] on icon "close-circle" at bounding box center [515, 17] width 4 height 4
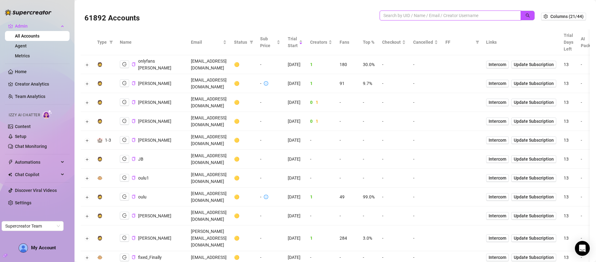
scroll to position [1, 0]
click at [487, 13] on input "search" at bounding box center [447, 15] width 129 height 7
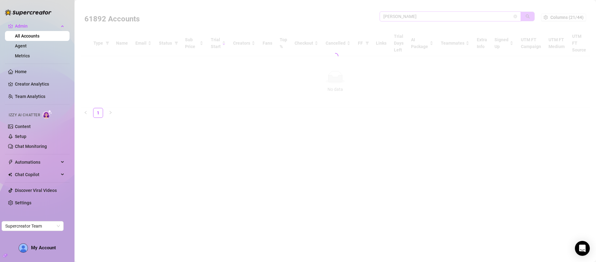
scroll to position [0, 0]
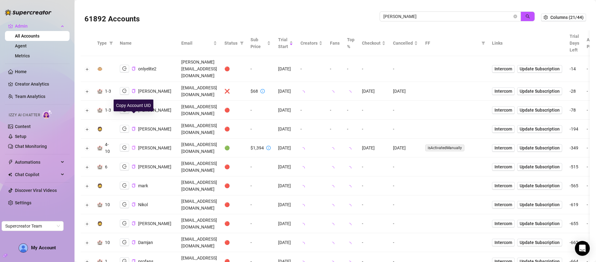
click at [134, 146] on icon "copy" at bounding box center [134, 148] width 4 height 4
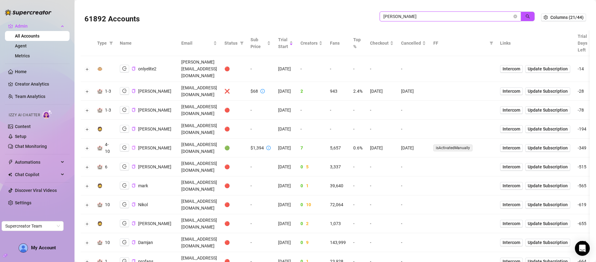
click at [425, 15] on input "marko" at bounding box center [447, 16] width 129 height 7
drag, startPoint x: 425, startPoint y: 15, endPoint x: 428, endPoint y: 12, distance: 4.0
click at [426, 14] on input "marko" at bounding box center [447, 16] width 129 height 7
type input "john l"
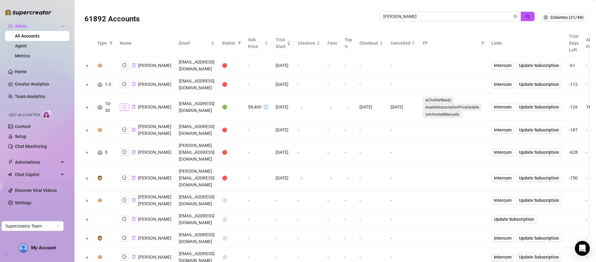
click at [125, 109] on icon "logout" at bounding box center [124, 107] width 4 height 4
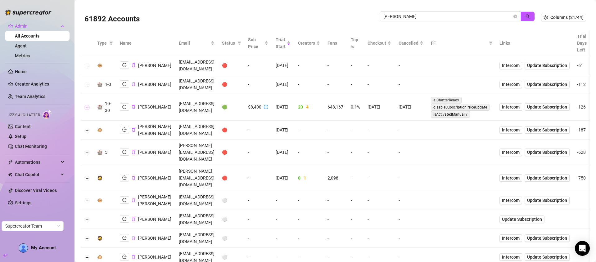
click at [88, 110] on button "Expand row" at bounding box center [87, 107] width 5 height 5
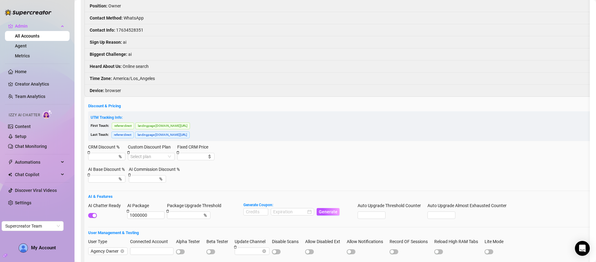
scroll to position [256, 0]
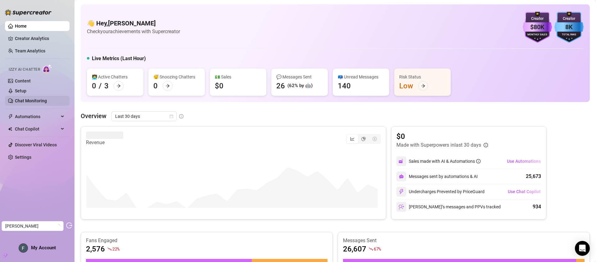
click at [40, 98] on link "Chat Monitoring" at bounding box center [31, 100] width 32 height 5
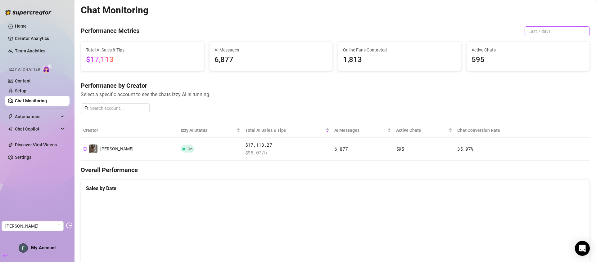
click at [553, 29] on span "Last 7 days" at bounding box center [557, 31] width 58 height 9
click at [540, 73] on div "Last 90 days" at bounding box center [552, 73] width 55 height 7
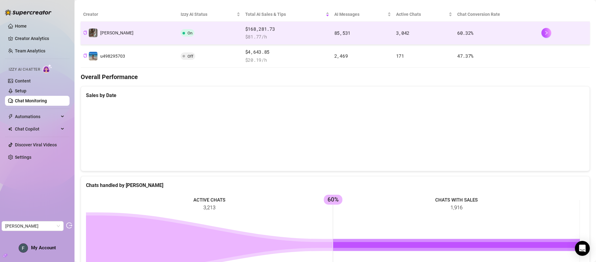
scroll to position [170, 0]
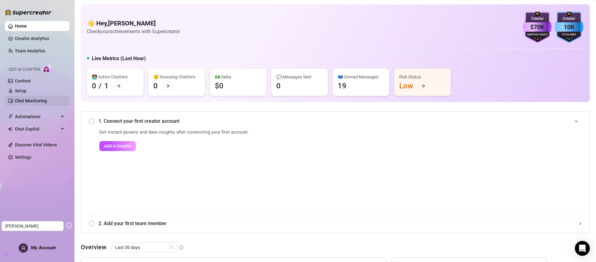
click at [28, 99] on link "Chat Monitoring" at bounding box center [31, 100] width 32 height 5
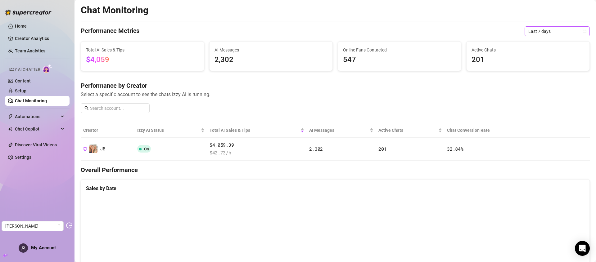
click at [552, 33] on span "Last 7 days" at bounding box center [557, 31] width 58 height 9
click at [537, 65] on div "Last 30 days" at bounding box center [552, 63] width 55 height 7
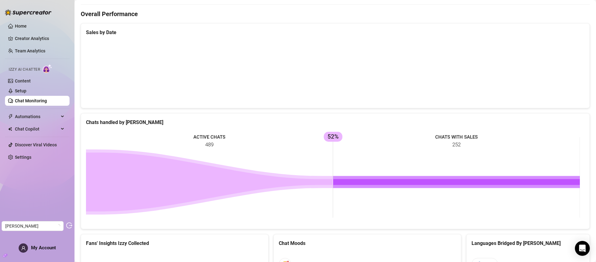
scroll to position [158, 0]
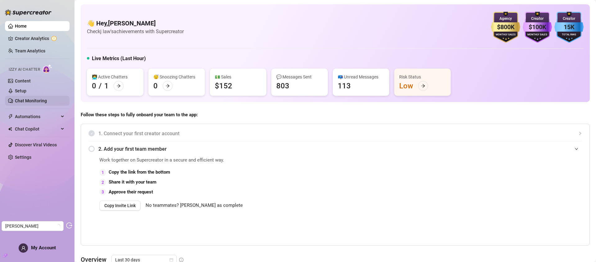
click at [27, 98] on link "Chat Monitoring" at bounding box center [31, 100] width 32 height 5
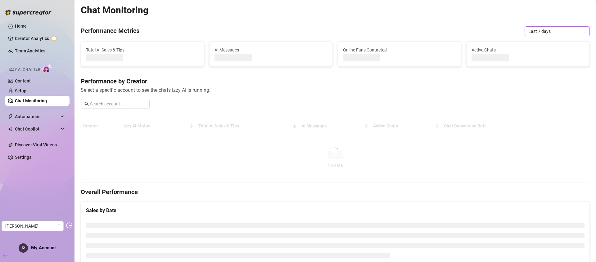
click at [537, 32] on span "Last 7 days" at bounding box center [557, 31] width 58 height 9
click at [545, 86] on div "Custom date" at bounding box center [552, 83] width 55 height 7
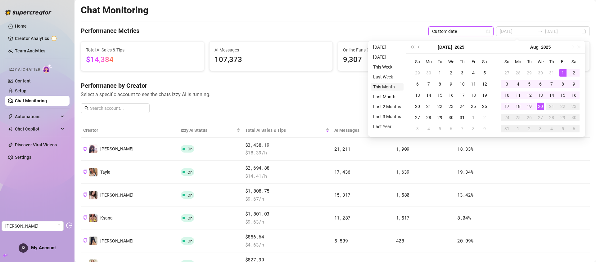
click at [390, 86] on li "This Month" at bounding box center [387, 86] width 33 height 7
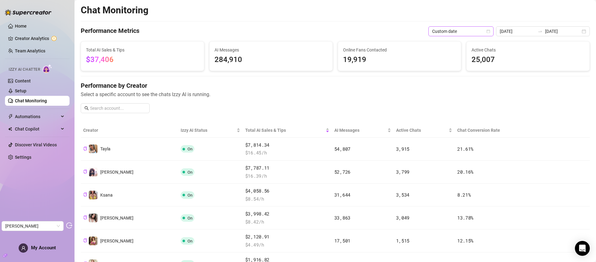
click at [479, 29] on span "Custom date" at bounding box center [461, 31] width 58 height 9
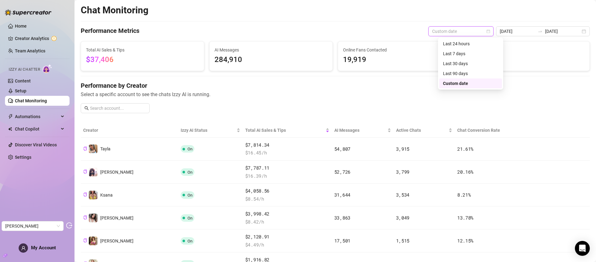
click at [460, 82] on div "Custom date" at bounding box center [470, 83] width 55 height 7
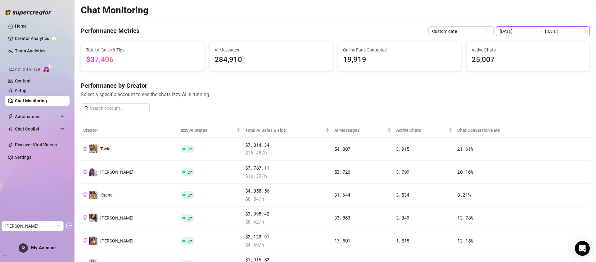
click at [534, 31] on input "2025-08-01" at bounding box center [517, 31] width 35 height 7
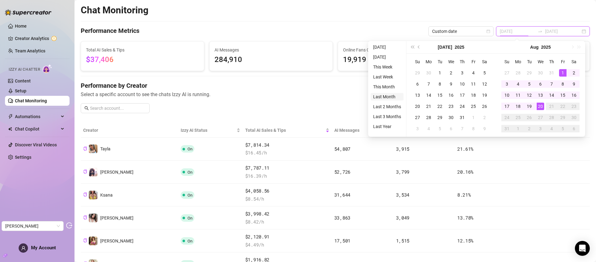
type input "2025-07-20"
click at [389, 98] on li "Last Month" at bounding box center [387, 96] width 33 height 7
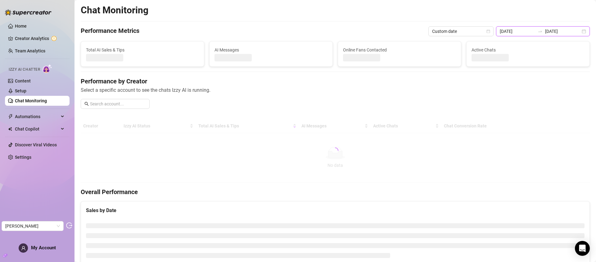
click at [554, 30] on input "2025-08-20" at bounding box center [562, 31] width 35 height 7
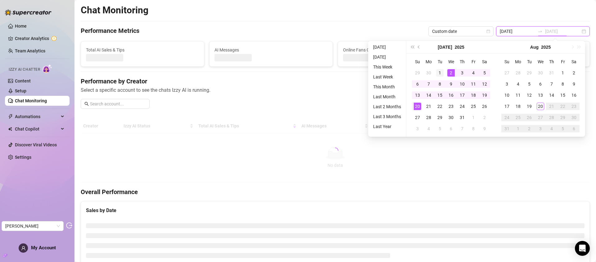
type input "2025-07-01"
click at [444, 71] on td "1" at bounding box center [439, 72] width 11 height 11
click at [462, 112] on td "31" at bounding box center [462, 117] width 11 height 11
type input "2025-07-01"
type input "2025-07-31"
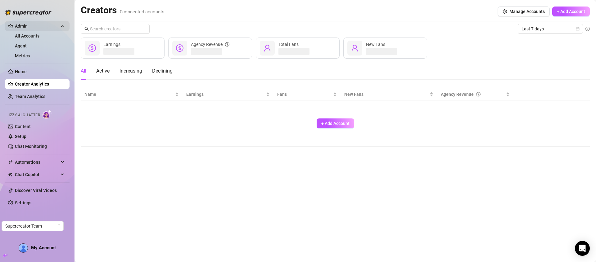
click at [30, 30] on span "Admin" at bounding box center [37, 26] width 44 height 10
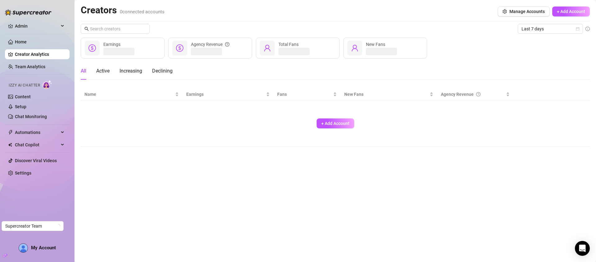
click at [30, 35] on ul "Admin All Accounts Agent Metrics Home Creator Analytics Team Analytics Izzy AI …" at bounding box center [37, 100] width 65 height 162
click at [30, 29] on span "Admin" at bounding box center [37, 26] width 44 height 10
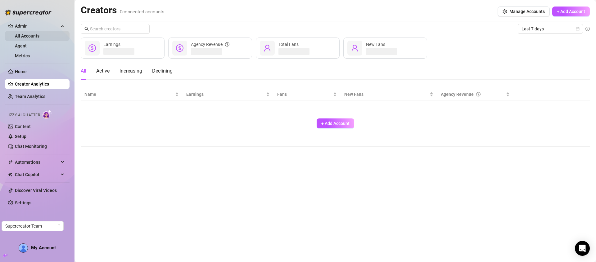
click at [30, 36] on link "All Accounts" at bounding box center [27, 36] width 25 height 5
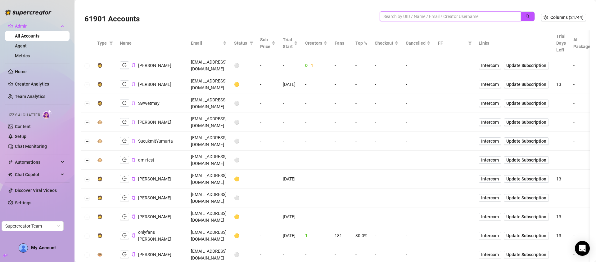
click at [417, 17] on input "search" at bounding box center [447, 16] width 129 height 7
paste input "13rdLBItpWgu2PQPO6OgYPvxTlj1"
click at [525, 16] on icon "search" at bounding box center [527, 16] width 4 height 4
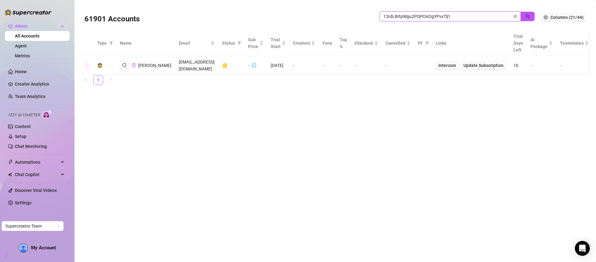
type input "13rdLBItpWgu2PQPO6OgYPvxTlj1"
click at [86, 66] on button "Expand row" at bounding box center [87, 65] width 5 height 5
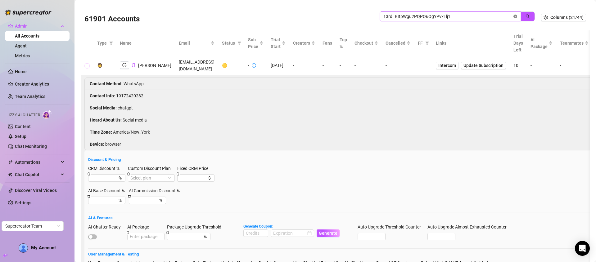
click at [513, 16] on icon "close-circle" at bounding box center [515, 17] width 4 height 4
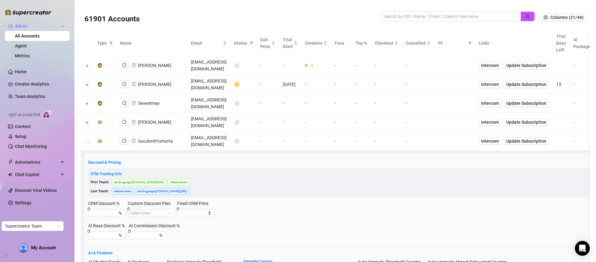
click at [86, 139] on button "Collapse row" at bounding box center [87, 141] width 5 height 5
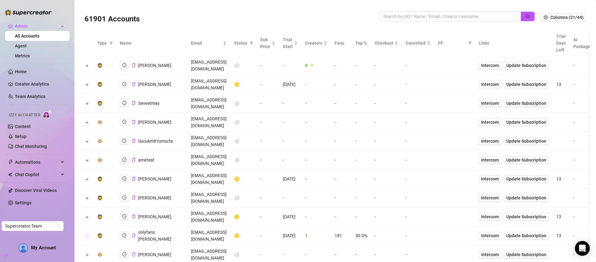
click at [88, 234] on button "Expand row" at bounding box center [87, 236] width 5 height 5
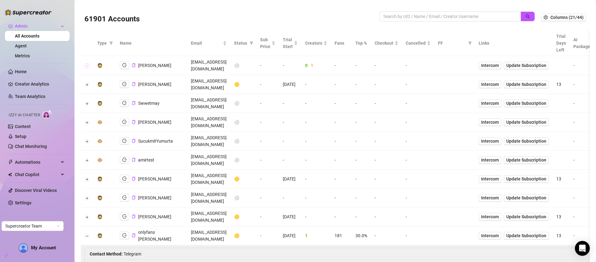
click at [87, 63] on button "Expand row" at bounding box center [87, 65] width 5 height 5
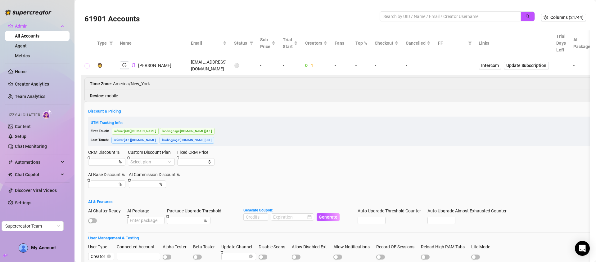
click at [87, 63] on button "Collapse row" at bounding box center [87, 65] width 5 height 5
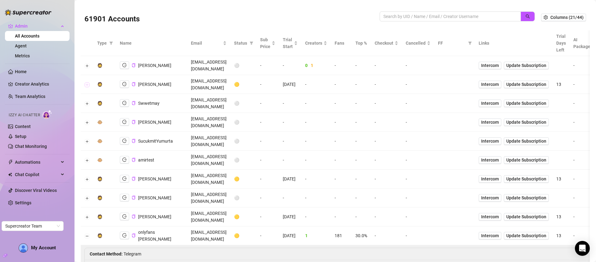
click at [88, 82] on button "Expand row" at bounding box center [87, 84] width 5 height 5
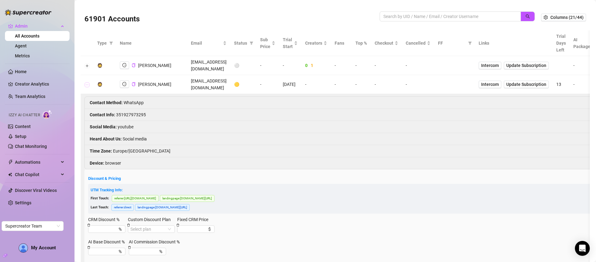
click at [88, 82] on button "Collapse row" at bounding box center [87, 84] width 5 height 5
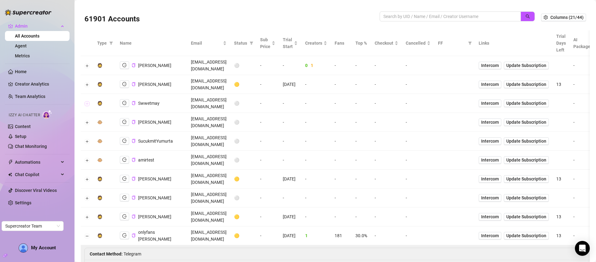
click at [87, 101] on button "Expand row" at bounding box center [87, 103] width 5 height 5
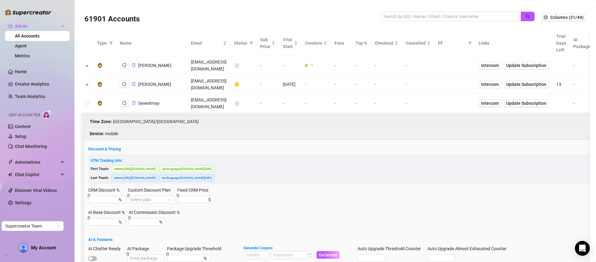
click at [87, 101] on button "Collapse row" at bounding box center [87, 103] width 5 height 5
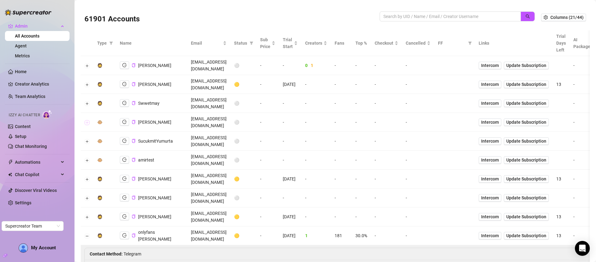
click at [86, 120] on button "Expand row" at bounding box center [87, 122] width 5 height 5
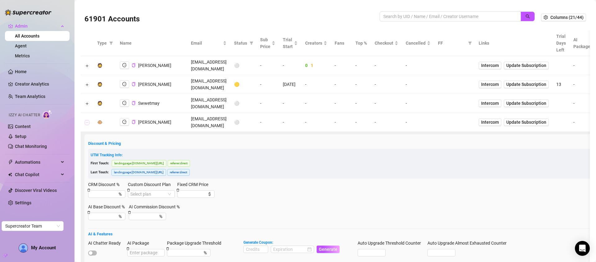
click at [86, 120] on button "Collapse row" at bounding box center [87, 122] width 5 height 5
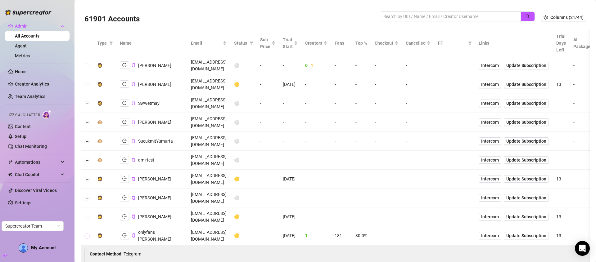
click at [86, 234] on button "Collapse row" at bounding box center [87, 236] width 5 height 5
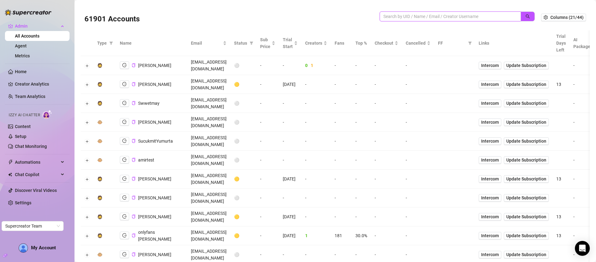
click at [453, 15] on input "search" at bounding box center [447, 16] width 129 height 7
click at [525, 17] on icon "search" at bounding box center [527, 16] width 4 height 4
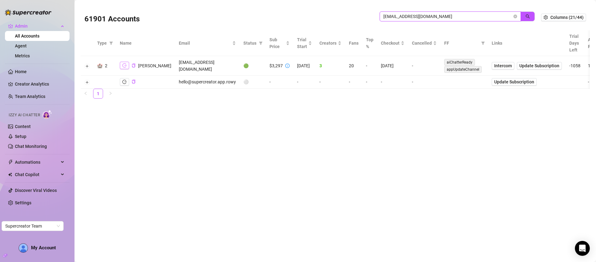
type input "hello@supercreator.app"
click at [123, 67] on icon "logout" at bounding box center [124, 65] width 4 height 4
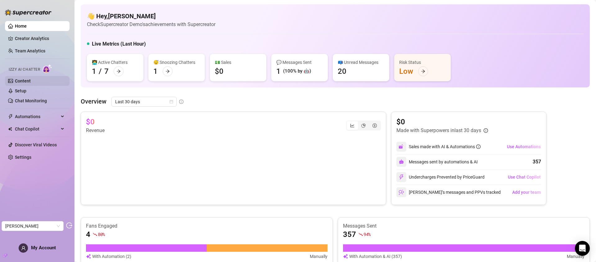
click at [29, 81] on link "Content" at bounding box center [23, 81] width 16 height 5
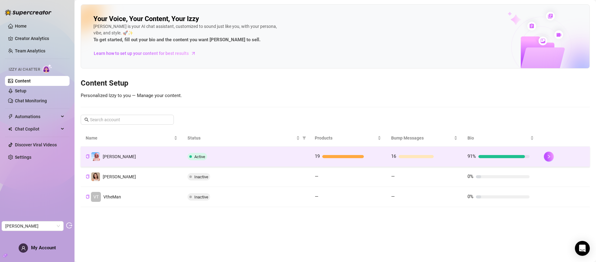
click at [125, 156] on td "[PERSON_NAME]" at bounding box center [132, 157] width 102 height 20
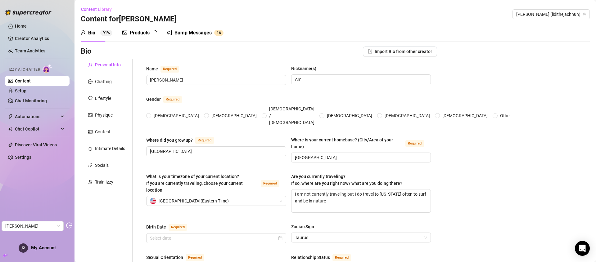
radio input "true"
type input "[DATE]"
click at [99, 85] on div "Chatting" at bounding box center [107, 82] width 52 height 12
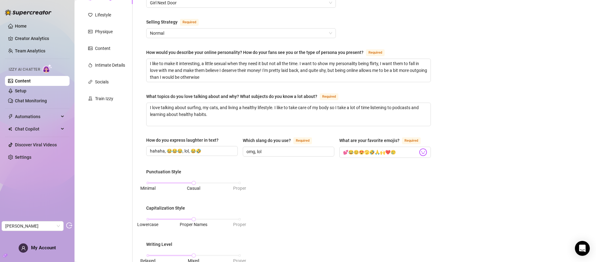
scroll to position [24, 0]
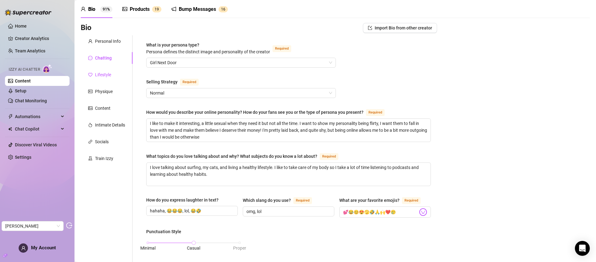
click at [108, 74] on div "Lifestyle" at bounding box center [103, 74] width 16 height 7
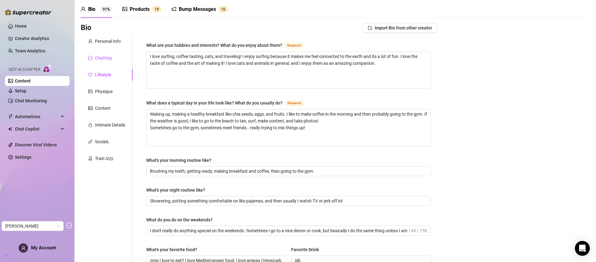
click at [109, 58] on div "Chatting" at bounding box center [103, 58] width 17 height 7
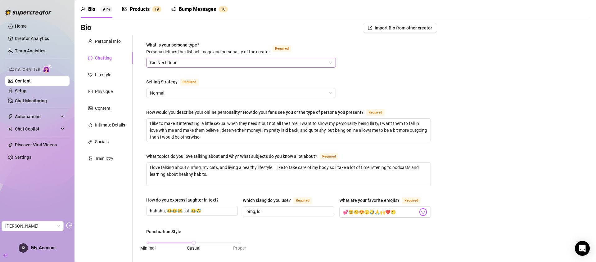
click at [183, 63] on span "Girl Next Door" at bounding box center [241, 62] width 182 height 9
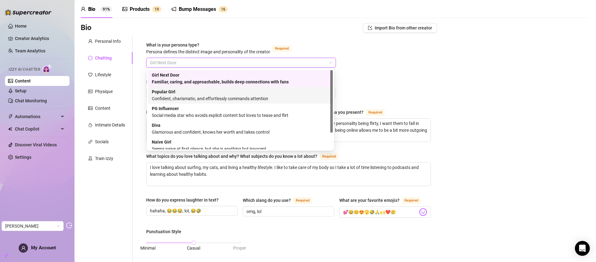
scroll to position [21, 0]
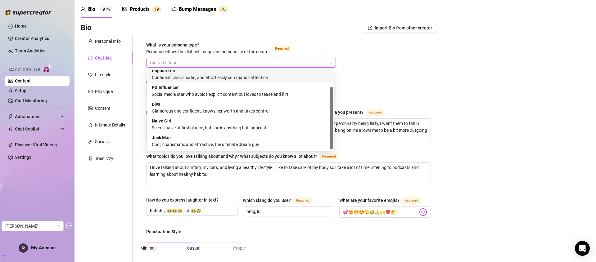
click at [377, 78] on div "What is your persona type? [PERSON_NAME] defines the distinct image and persona…" at bounding box center [288, 268] width 285 height 452
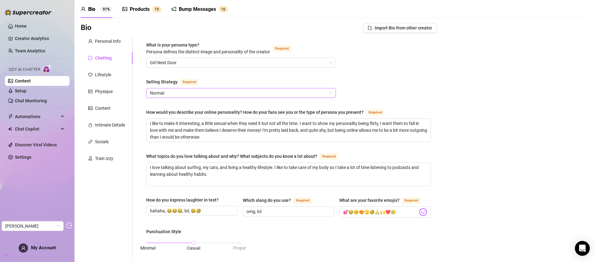
click at [198, 89] on span "Normal" at bounding box center [241, 92] width 182 height 9
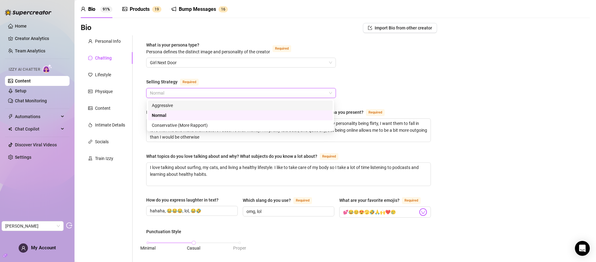
click at [197, 75] on div "What is your persona type? [PERSON_NAME] defines the distinct image and persona…" at bounding box center [288, 268] width 285 height 452
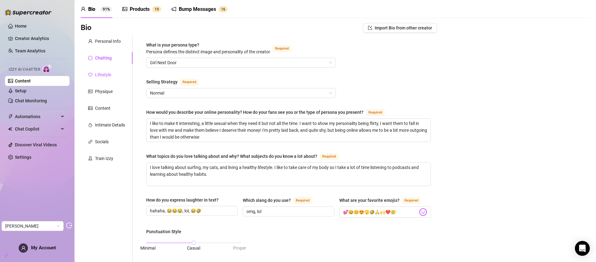
click at [105, 73] on div "Lifestyle" at bounding box center [103, 74] width 16 height 7
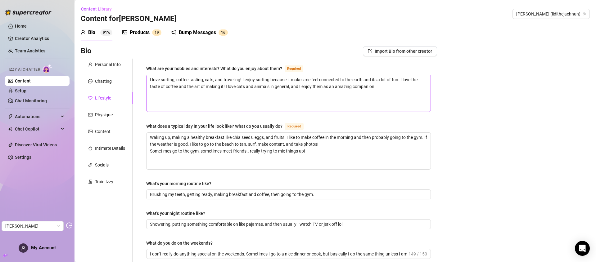
scroll to position [0, 0]
click at [105, 114] on div "Physique" at bounding box center [104, 115] width 18 height 7
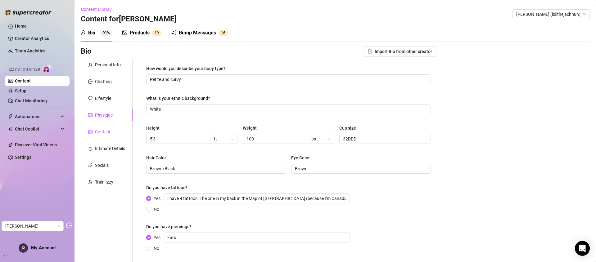
click at [94, 134] on div "Content" at bounding box center [99, 131] width 22 height 7
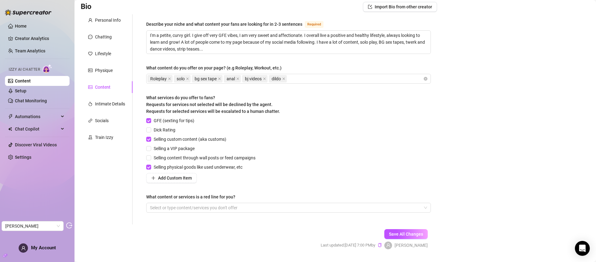
scroll to position [37, 0]
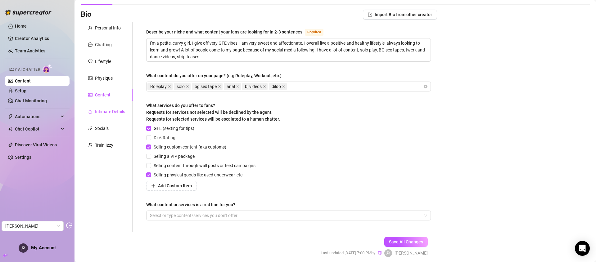
click at [102, 112] on div "Intimate Details" at bounding box center [110, 111] width 30 height 7
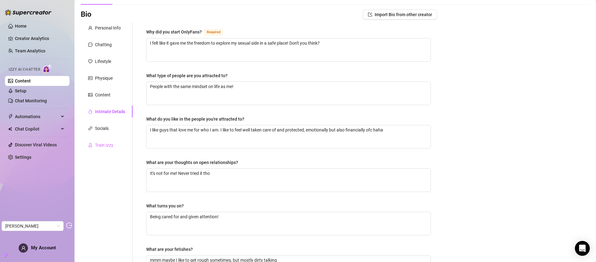
click at [103, 149] on div "Train Izzy" at bounding box center [107, 145] width 52 height 12
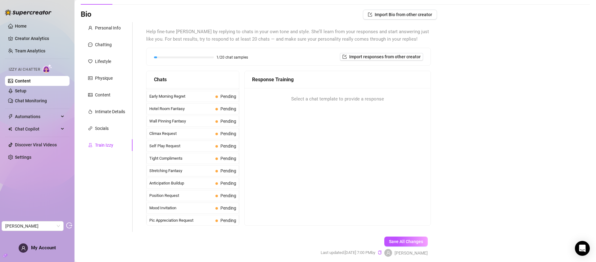
scroll to position [254, 0]
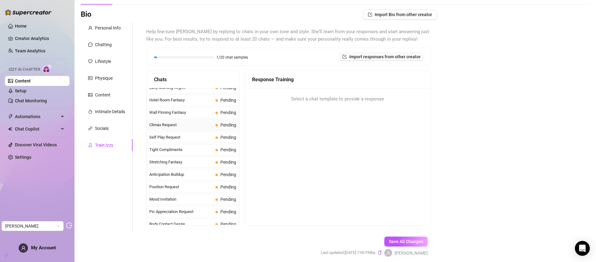
click at [180, 124] on span "Climax Request" at bounding box center [181, 125] width 64 height 6
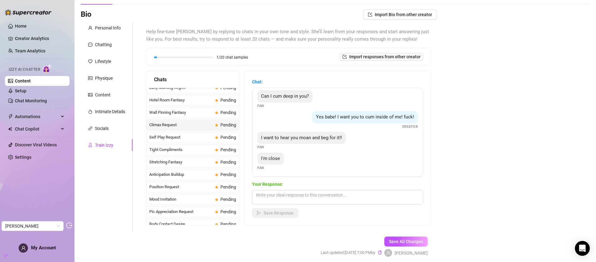
scroll to position [4, 0]
click at [185, 153] on span "Tight Compliments" at bounding box center [181, 150] width 64 height 6
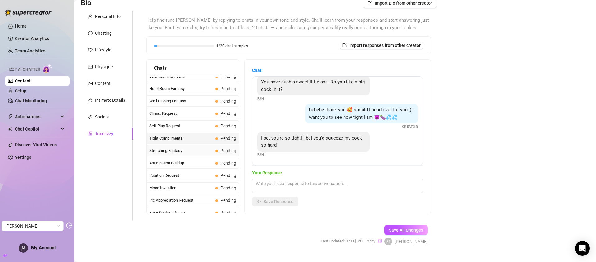
scroll to position [0, 0]
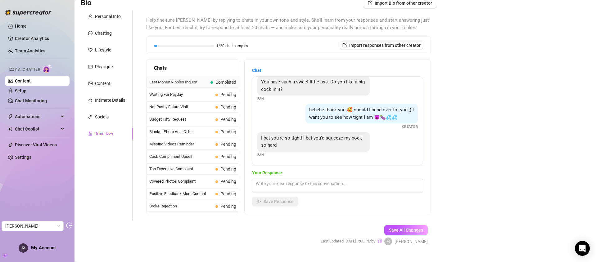
click at [181, 84] on span "Last Money Nipples Inquiry" at bounding box center [178, 82] width 59 height 6
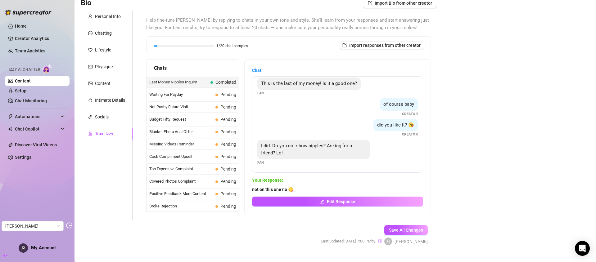
scroll to position [4, 0]
drag, startPoint x: 271, startPoint y: 145, endPoint x: 297, endPoint y: 149, distance: 26.1
click at [297, 149] on div "I did. Do you not show nipples? Asking for a friend? Lol" at bounding box center [313, 150] width 112 height 20
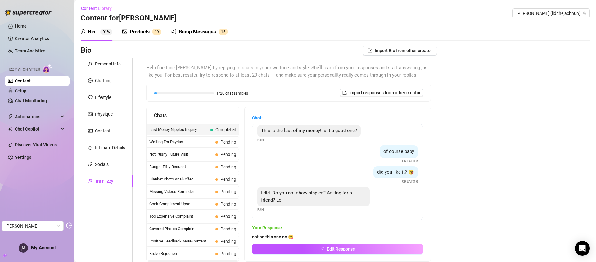
scroll to position [0, 0]
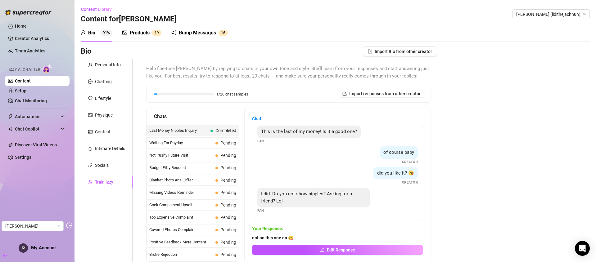
click at [136, 34] on div "Products" at bounding box center [140, 32] width 20 height 7
